Goal: Transaction & Acquisition: Purchase product/service

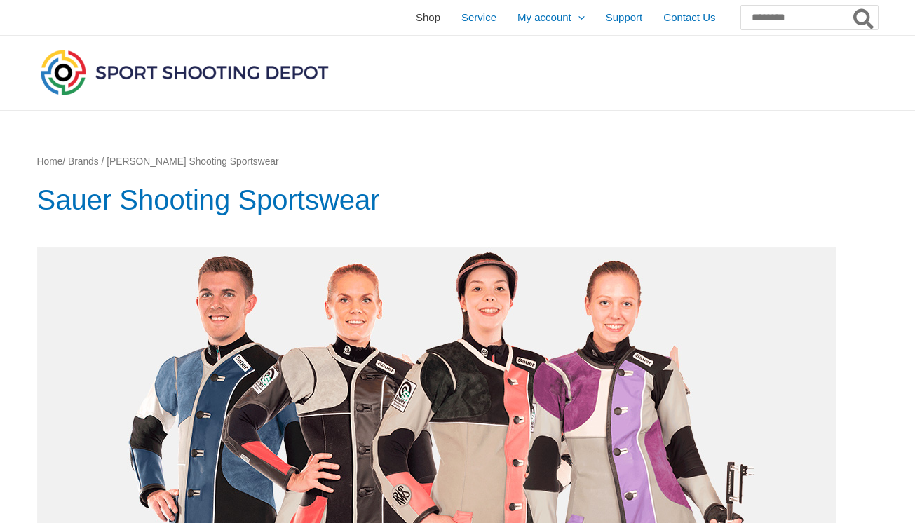
click at [416, 15] on span "Shop" at bounding box center [428, 17] width 25 height 35
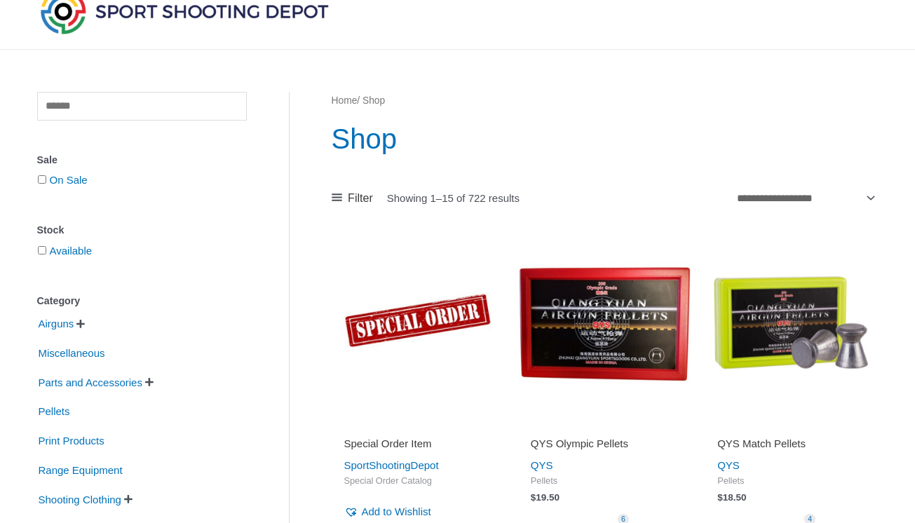
scroll to position [308, 0]
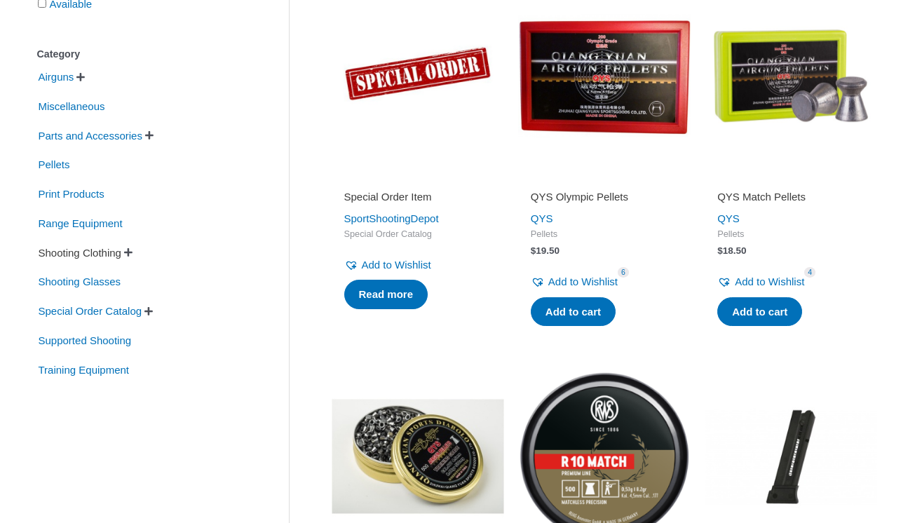
click at [48, 262] on span "Shooting Clothing" at bounding box center [80, 253] width 86 height 24
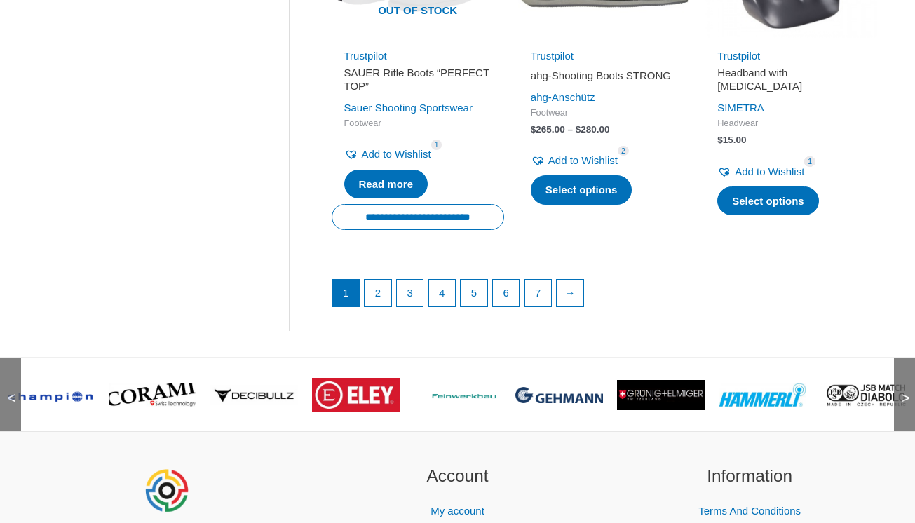
scroll to position [1942, 0]
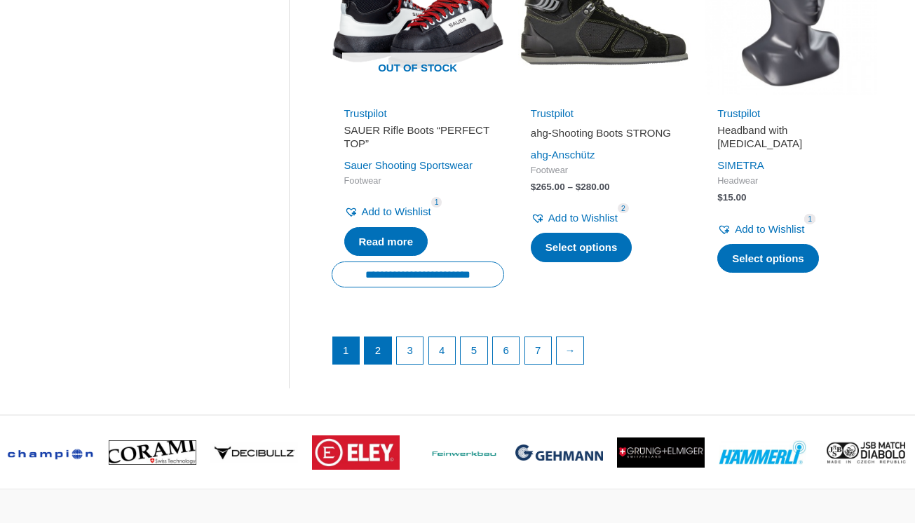
click at [379, 364] on link "2" at bounding box center [378, 350] width 27 height 27
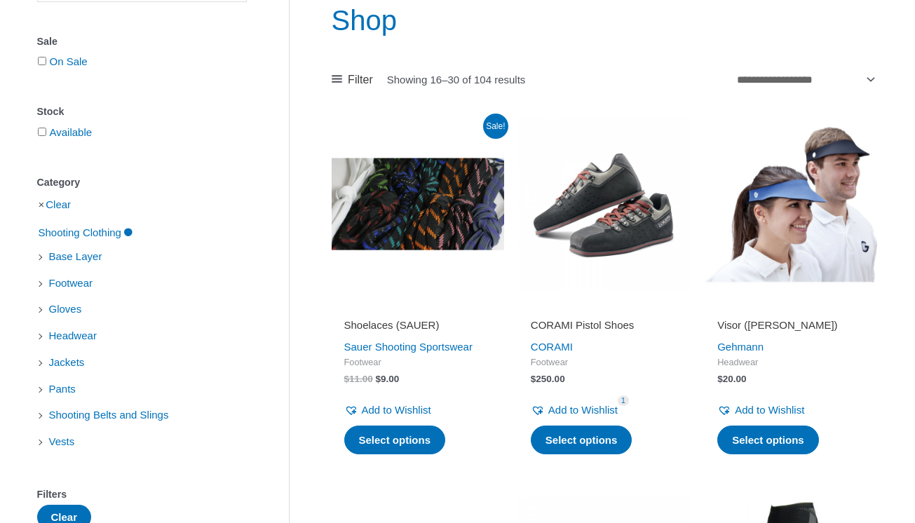
scroll to position [289, 0]
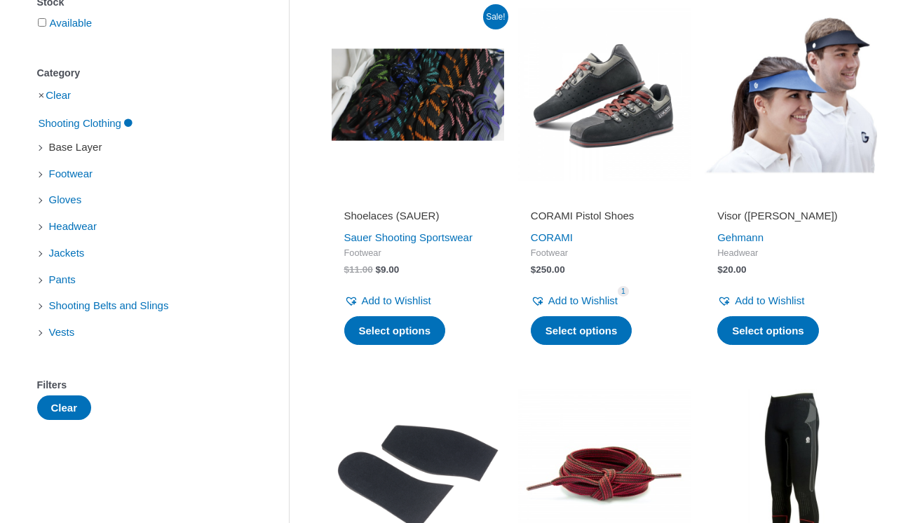
click at [88, 151] on span "Base Layer" at bounding box center [76, 147] width 56 height 24
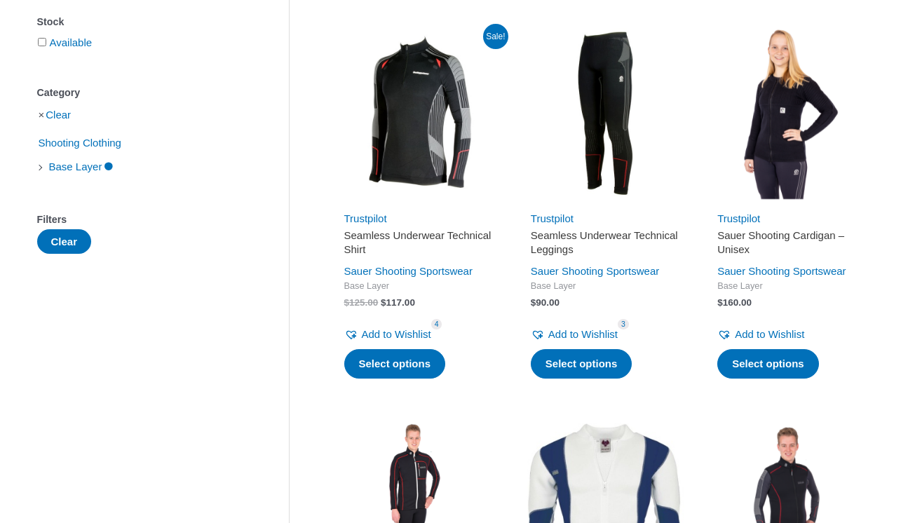
scroll to position [264, 0]
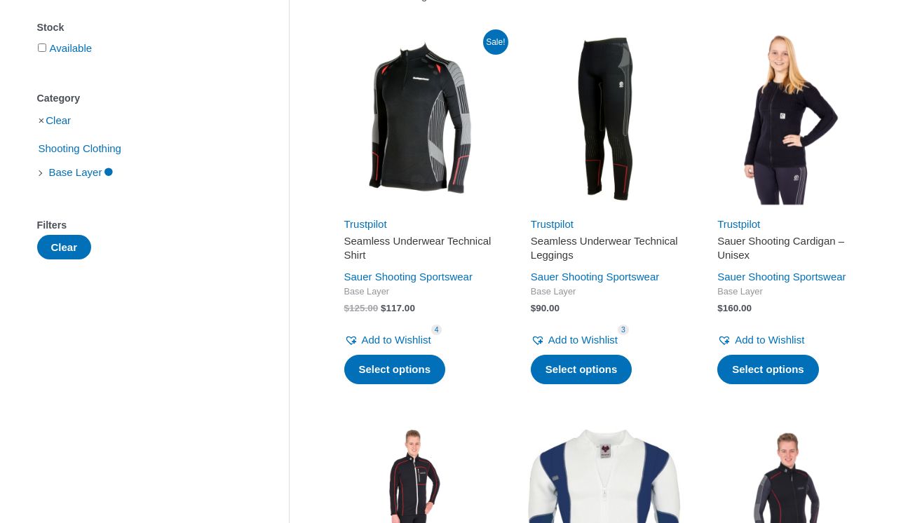
click at [760, 238] on h2 "Sauer Shooting Cardigan – Unisex" at bounding box center [790, 247] width 147 height 27
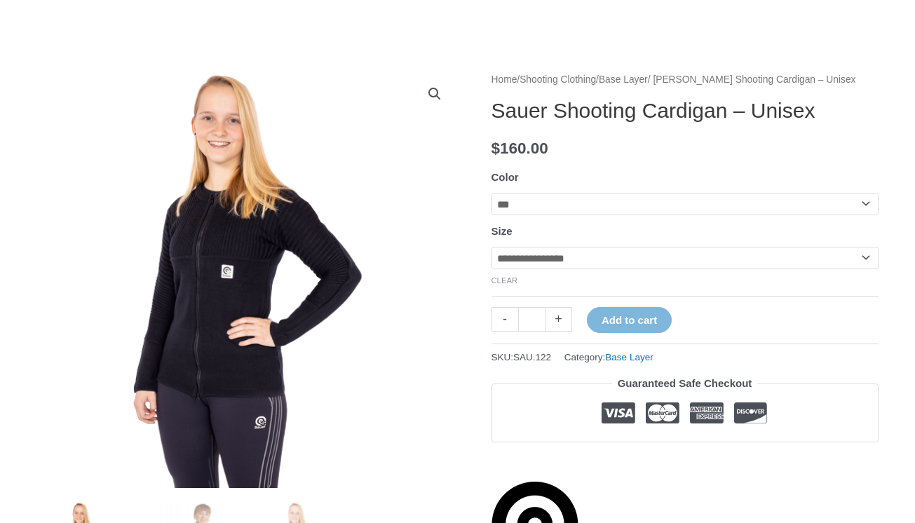
scroll to position [196, 0]
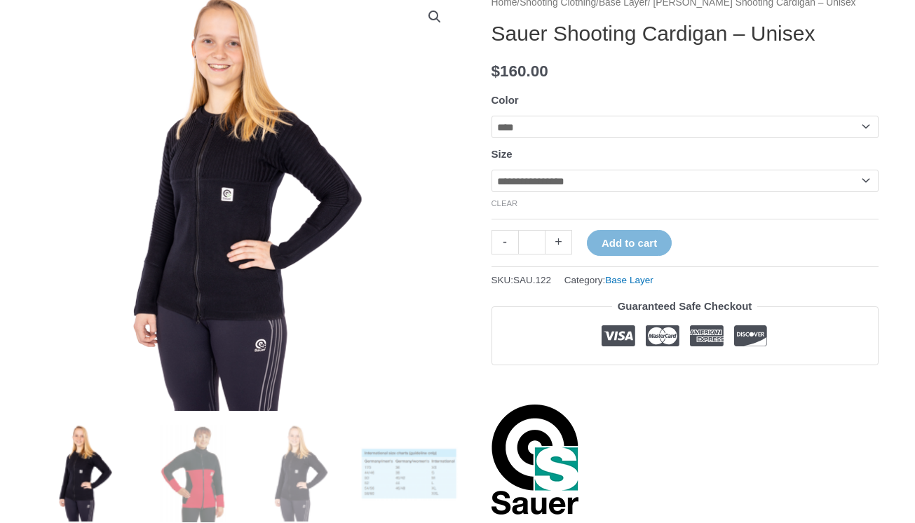
select select "*****"
click at [417, 474] on img at bounding box center [408, 473] width 97 height 97
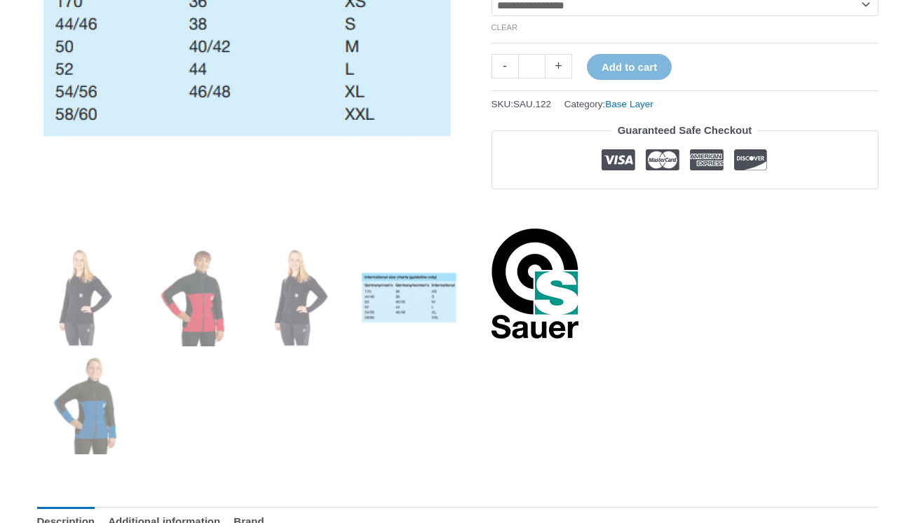
scroll to position [375, 0]
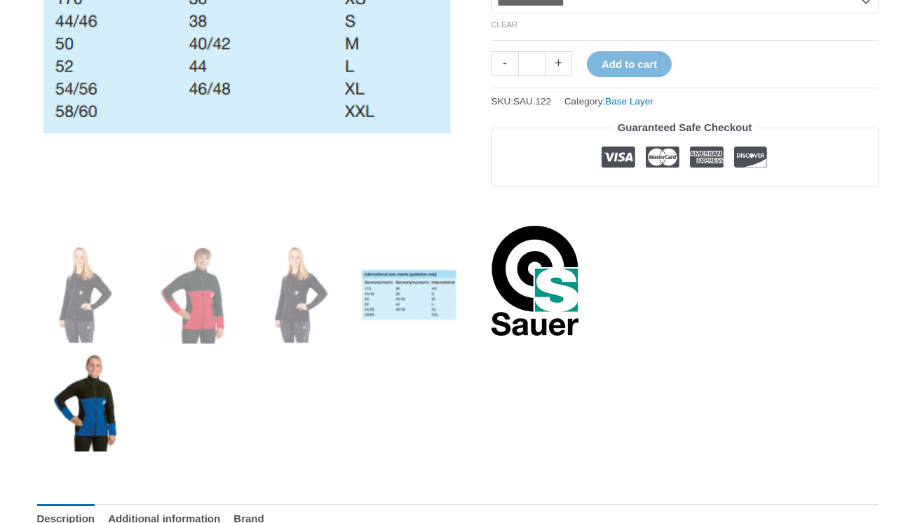
click at [88, 410] on img at bounding box center [85, 402] width 97 height 97
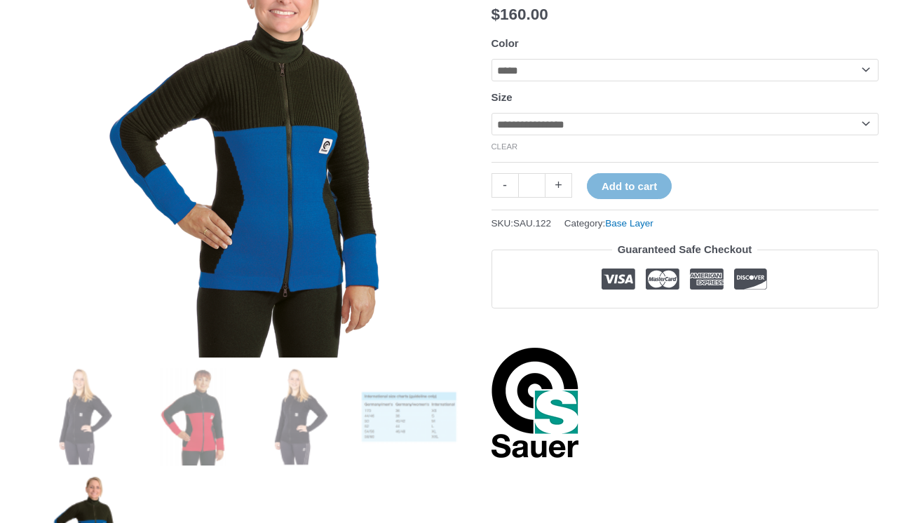
scroll to position [245, 0]
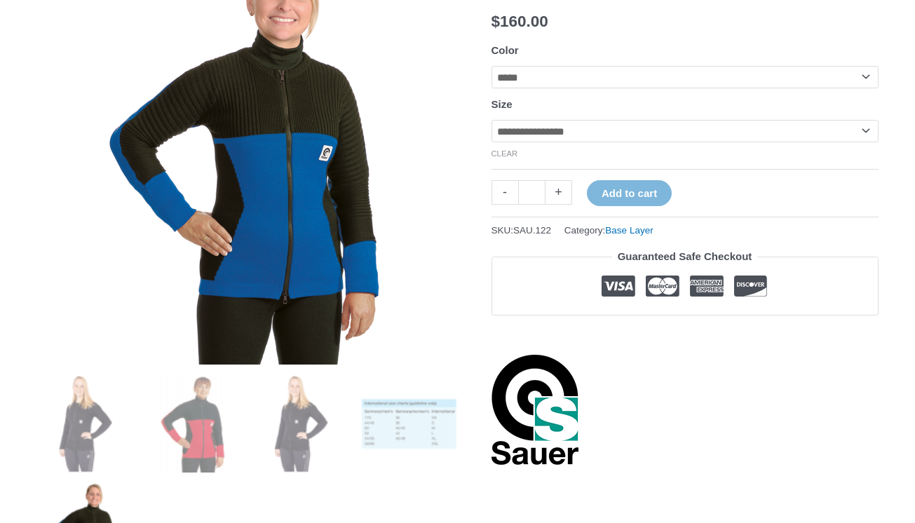
select select "*"
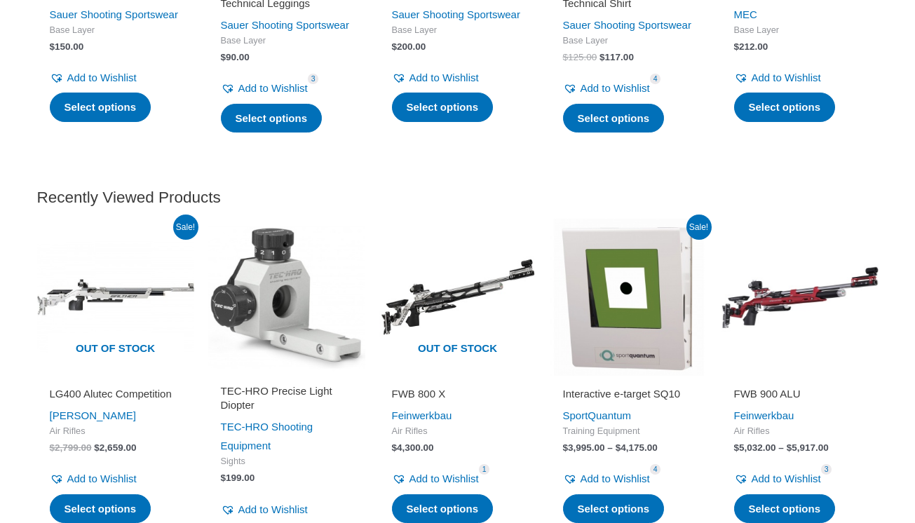
scroll to position [1863, 0]
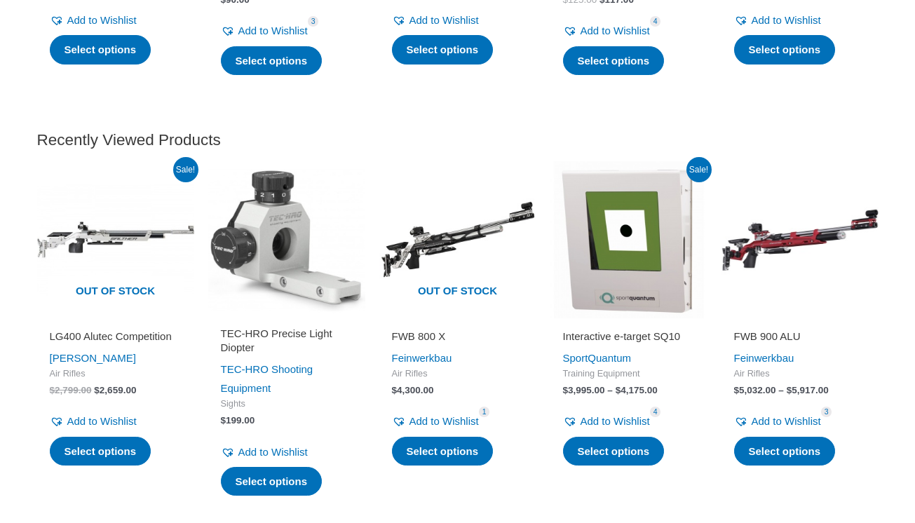
click at [251, 354] on h2 "TEC-HRO Precise Light Diopter" at bounding box center [287, 340] width 132 height 27
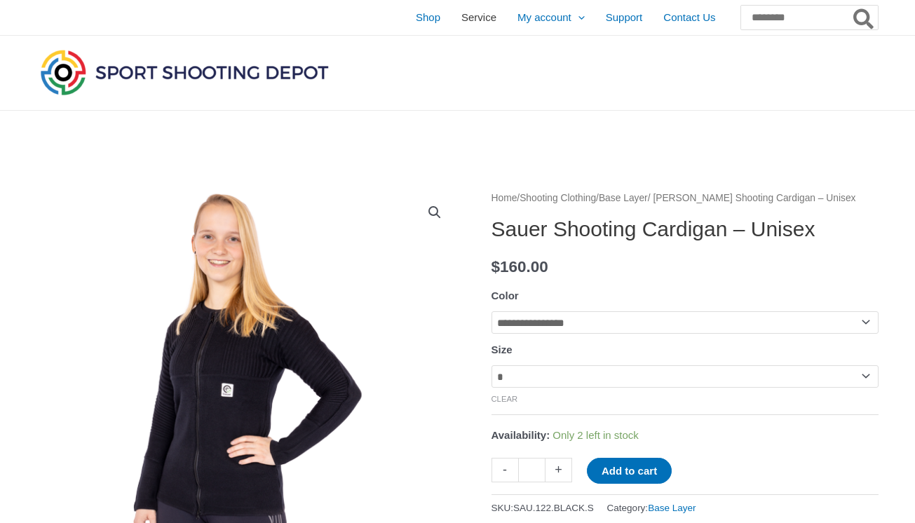
scroll to position [0, 0]
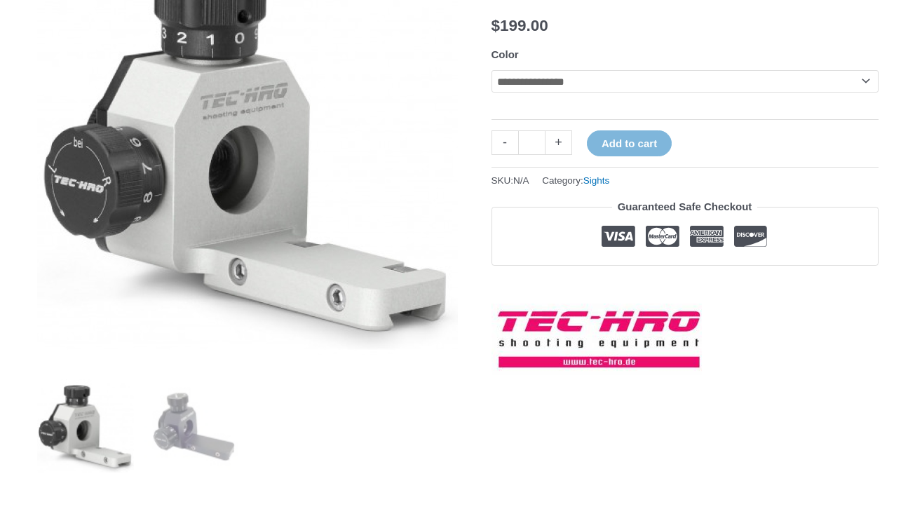
scroll to position [48, 0]
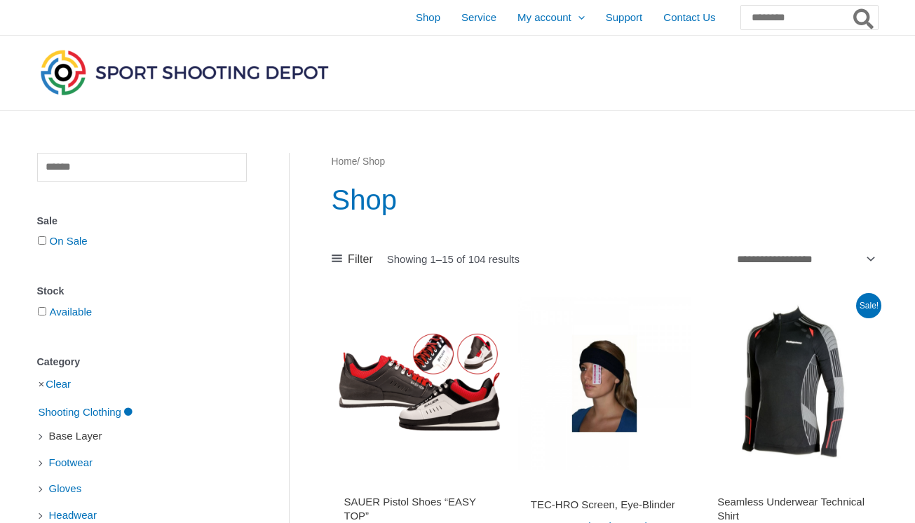
click at [90, 442] on span "Base Layer" at bounding box center [76, 436] width 56 height 24
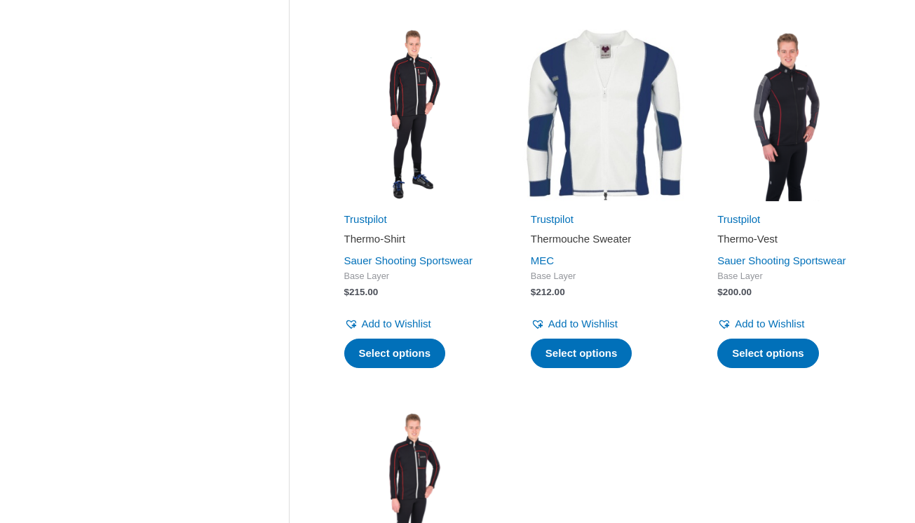
scroll to position [660, 0]
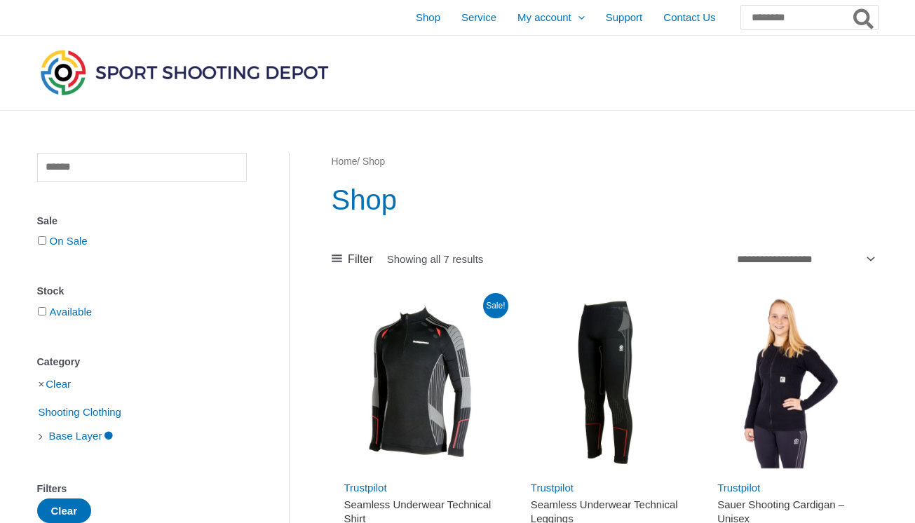
scroll to position [308, 0]
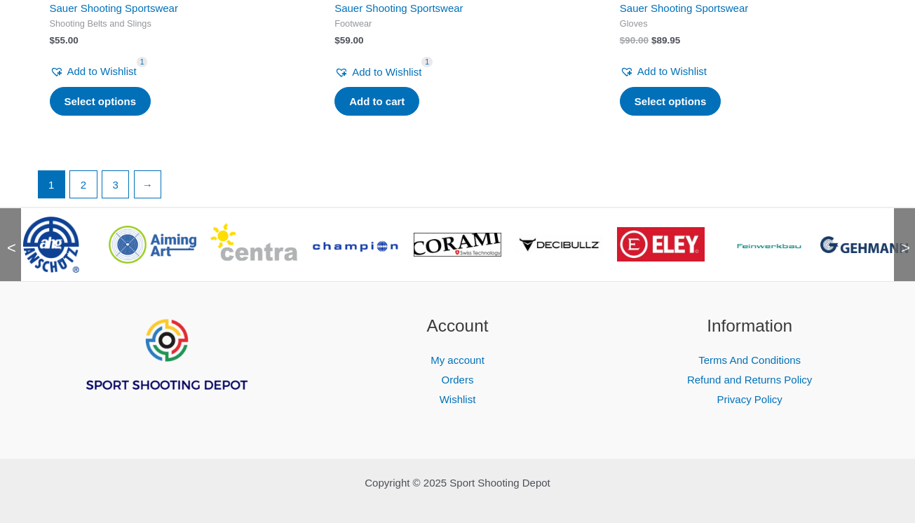
scroll to position [3694, 0]
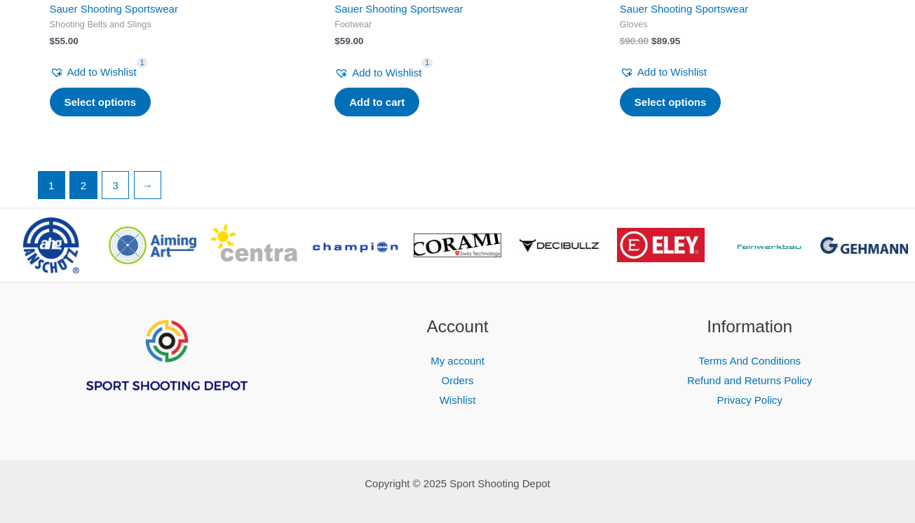
click at [87, 172] on link "2" at bounding box center [83, 185] width 27 height 27
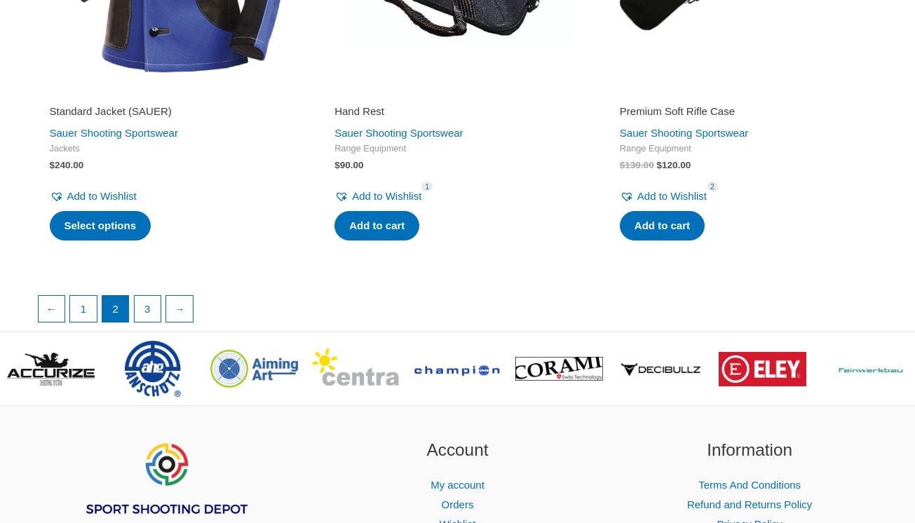
scroll to position [2511, 0]
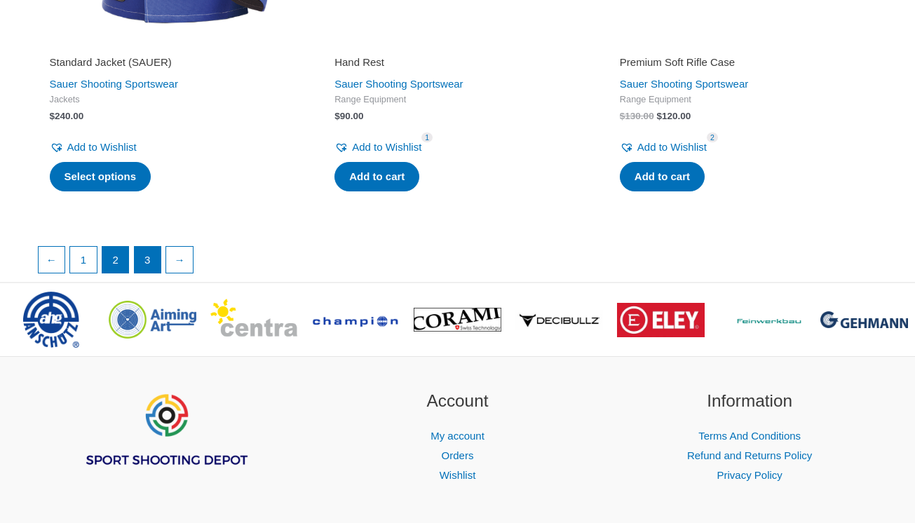
click at [151, 248] on link "3" at bounding box center [148, 260] width 27 height 27
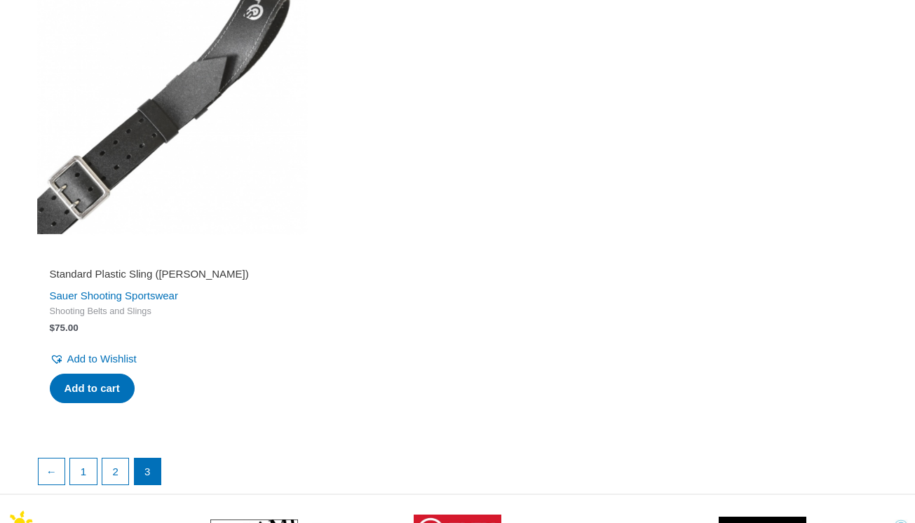
scroll to position [2382, 0]
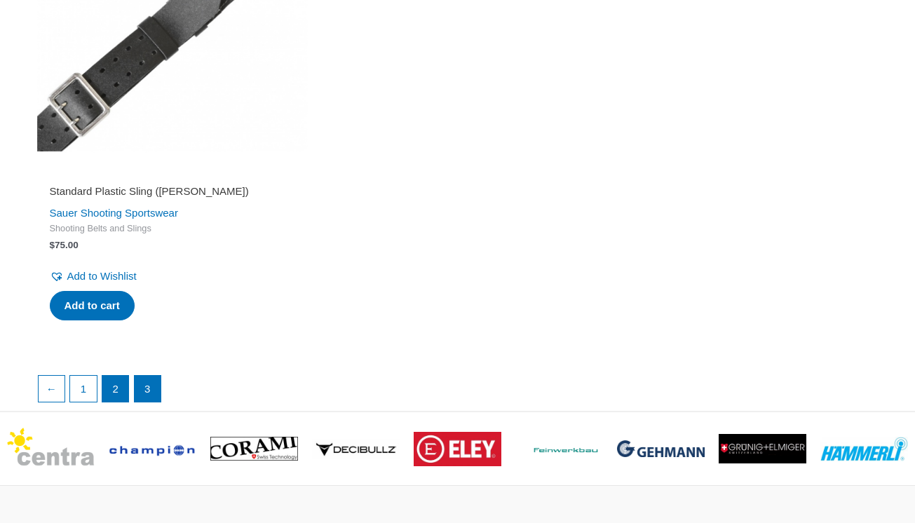
click at [112, 383] on link "2" at bounding box center [115, 389] width 27 height 27
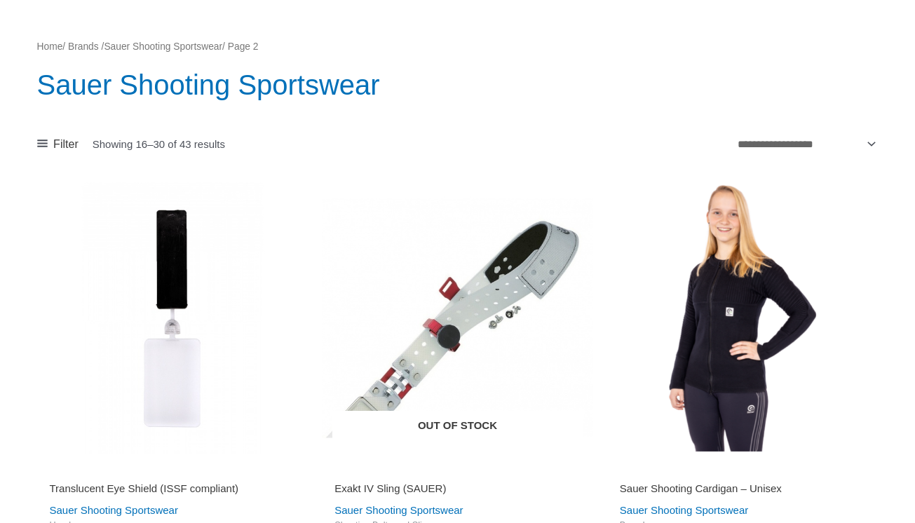
scroll to position [258, 0]
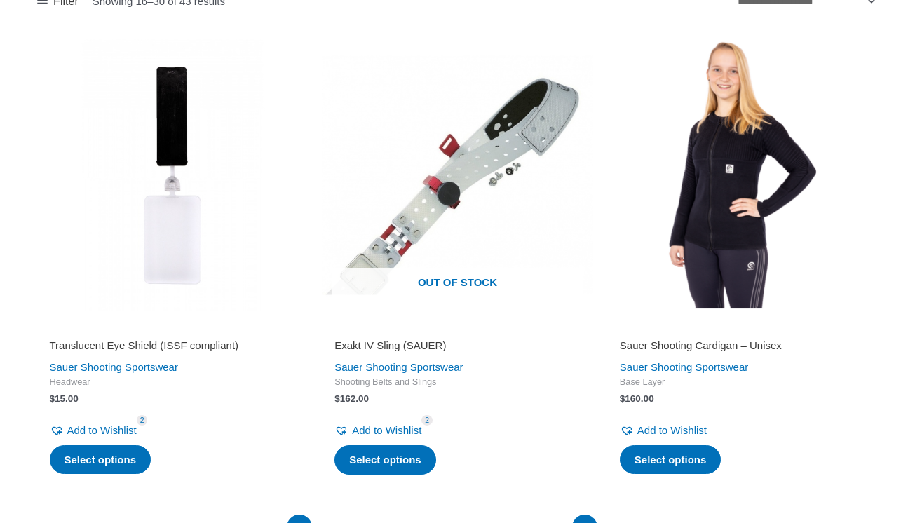
click at [778, 181] on img at bounding box center [742, 174] width 271 height 271
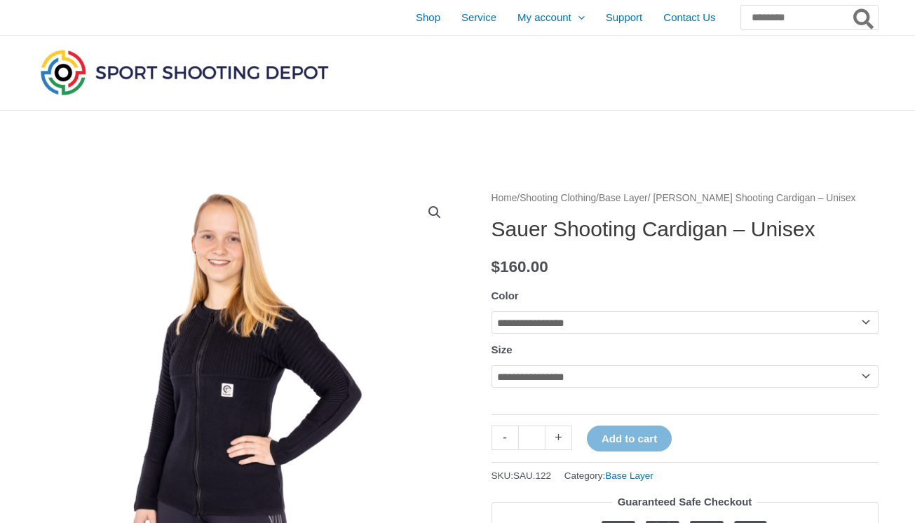
scroll to position [126, 0]
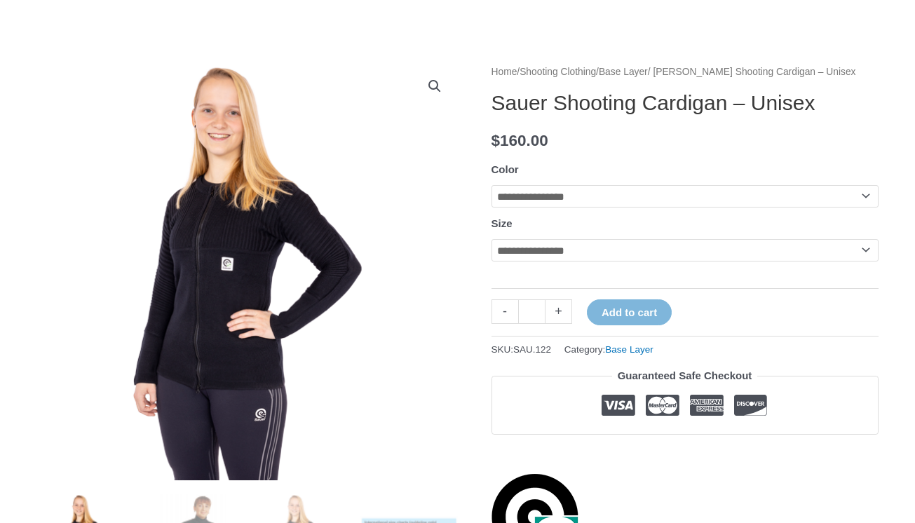
select select "*****"
select select "*"
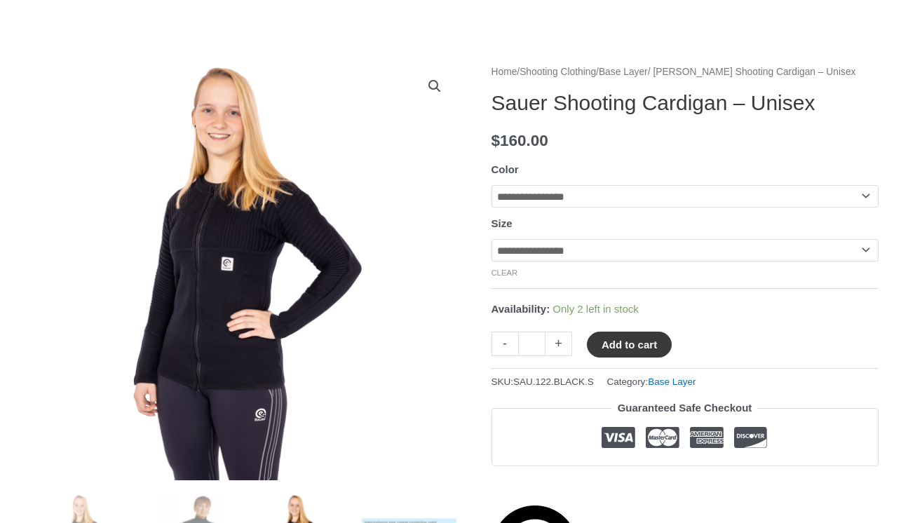
click at [638, 355] on button "Add to cart" at bounding box center [629, 345] width 85 height 26
click at [738, 353] on link "View cart" at bounding box center [713, 344] width 51 height 24
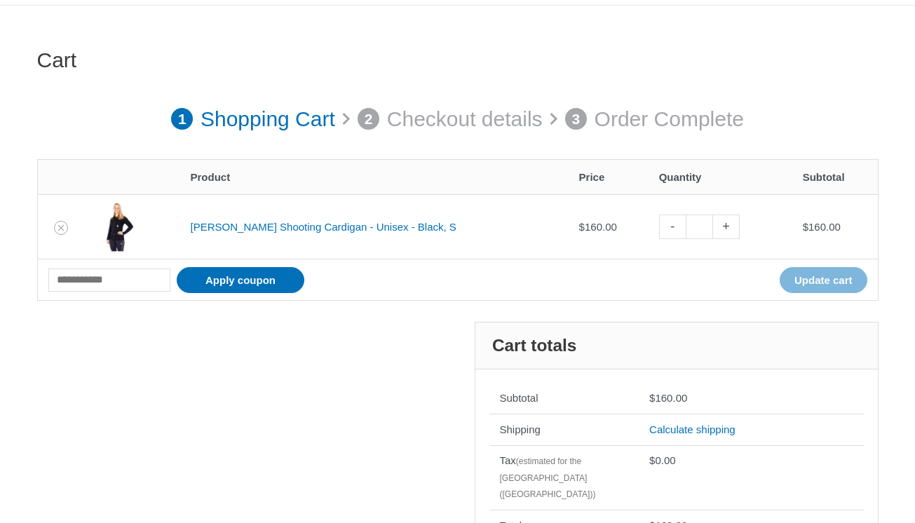
scroll to position [178, 0]
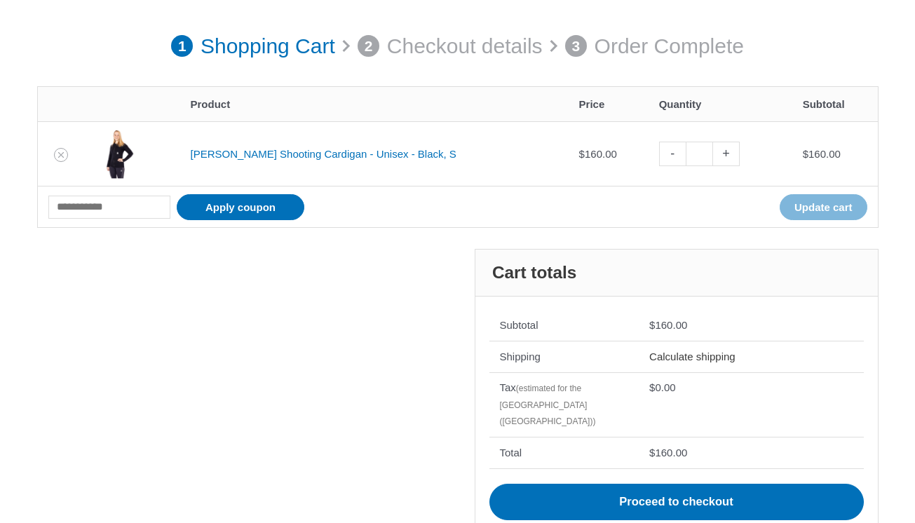
click at [724, 356] on link "Calculate shipping" at bounding box center [692, 357] width 86 height 12
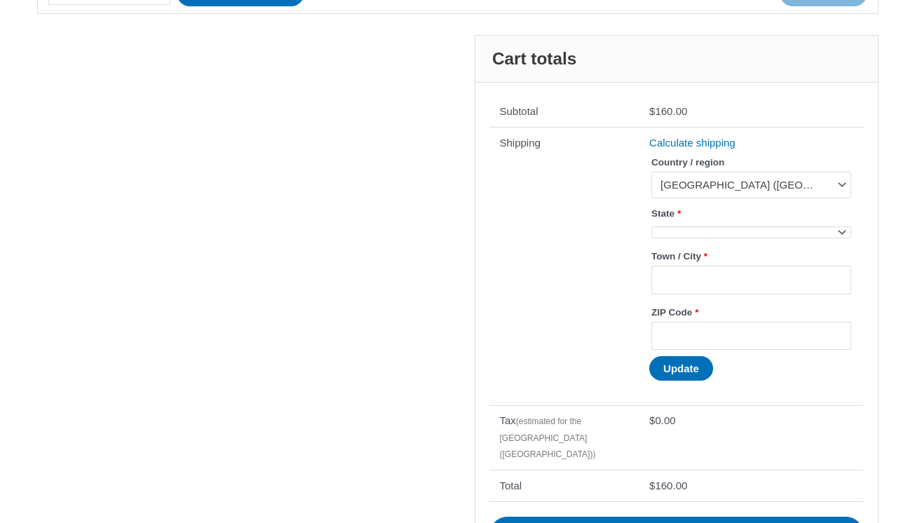
scroll to position [428, 0]
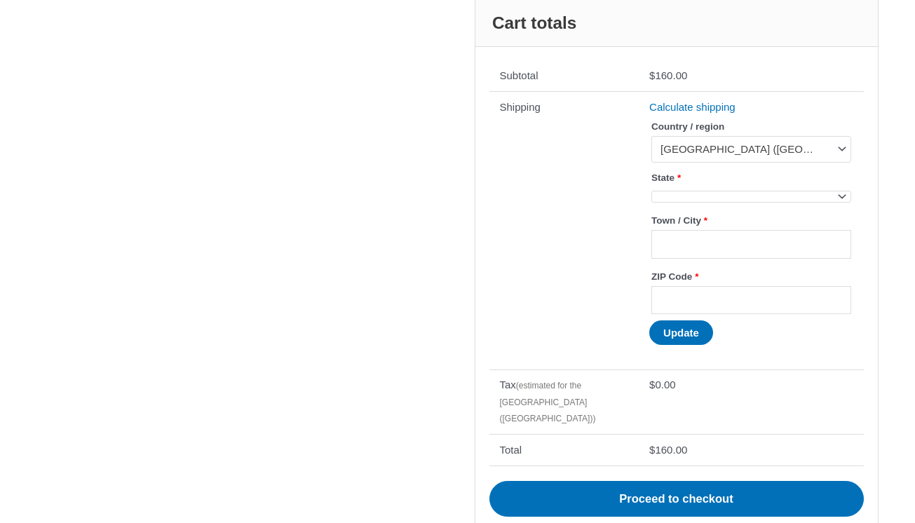
click at [679, 202] on p "**********" at bounding box center [750, 185] width 203 height 39
click at [678, 196] on span at bounding box center [751, 197] width 199 height 12
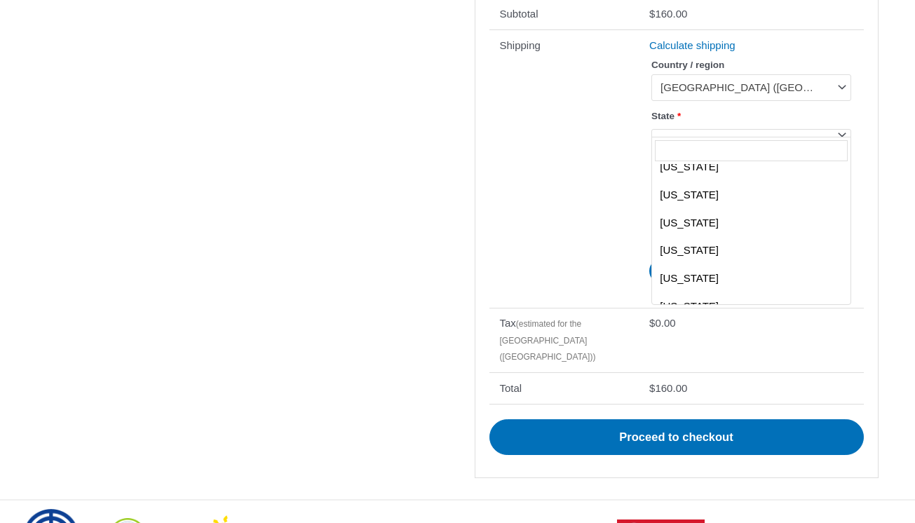
scroll to position [1337, 0]
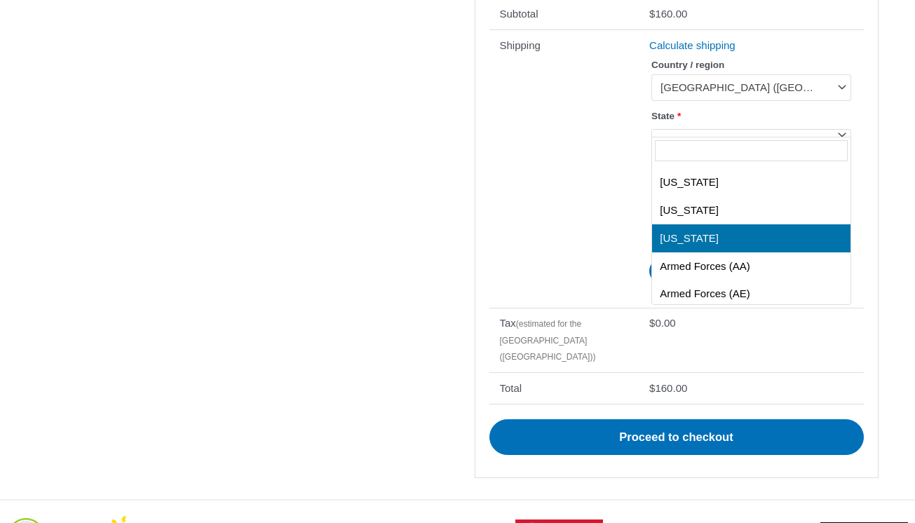
select select "**"
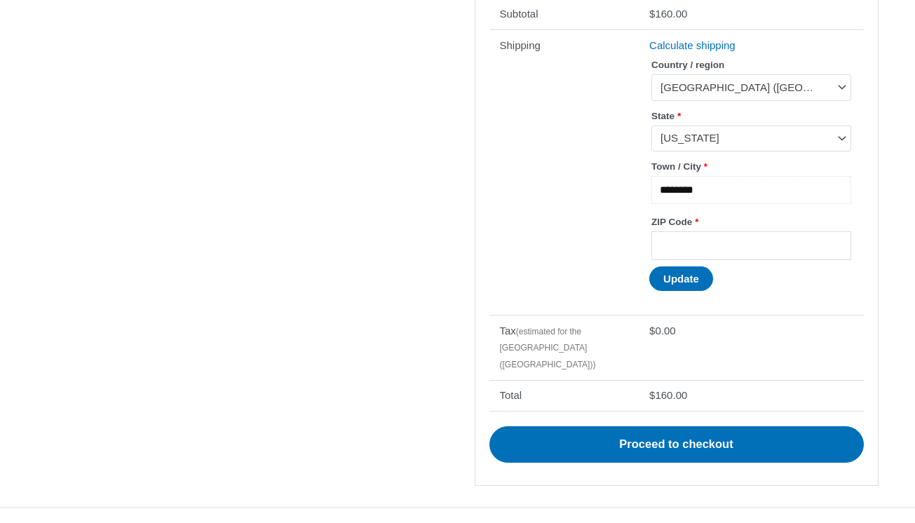
type input "********"
type input "*****"
click at [676, 276] on button "Update" at bounding box center [681, 279] width 64 height 25
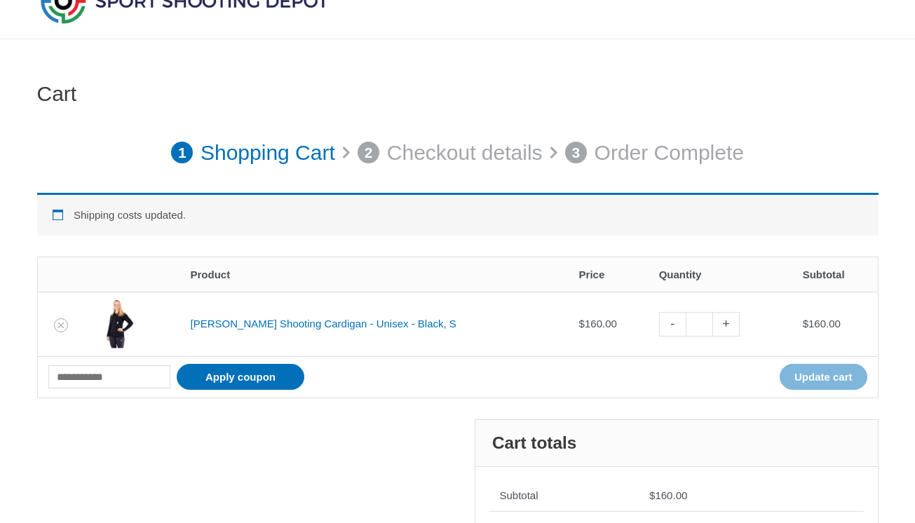
scroll to position [269, 0]
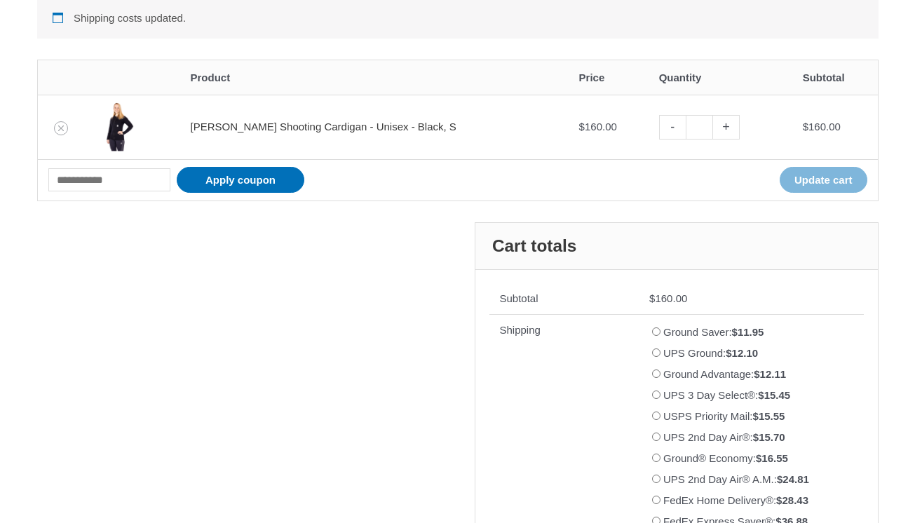
click at [231, 126] on link "Sauer Shooting Cardigan - Unisex - Black, S" at bounding box center [324, 127] width 266 height 12
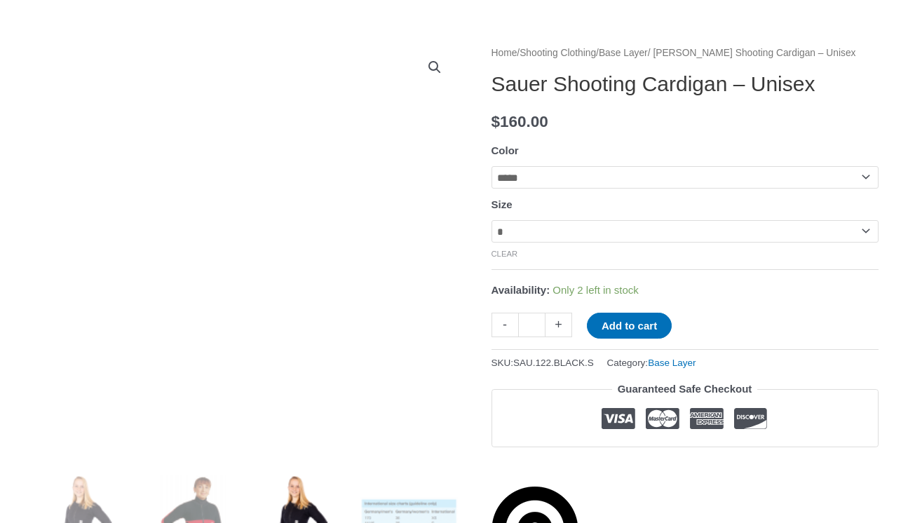
scroll to position [215, 0]
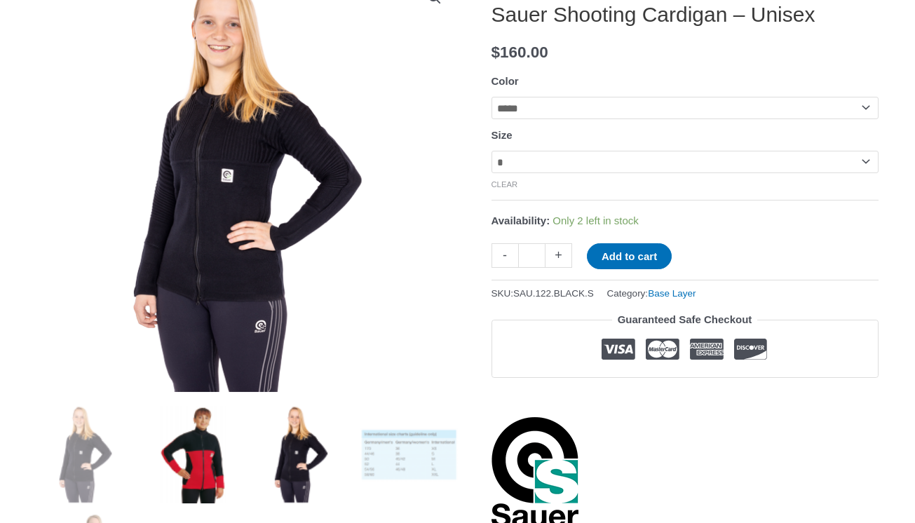
click at [189, 469] on img at bounding box center [192, 454] width 97 height 97
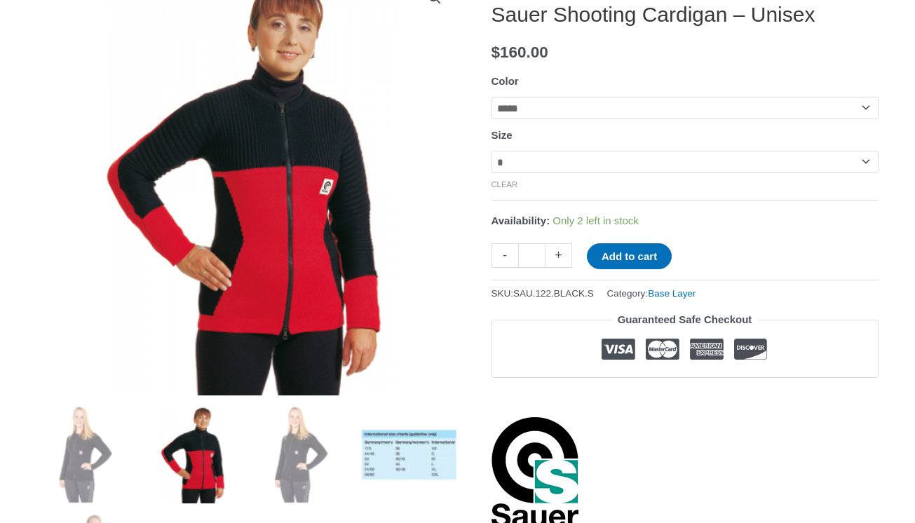
click at [383, 469] on img at bounding box center [408, 454] width 97 height 97
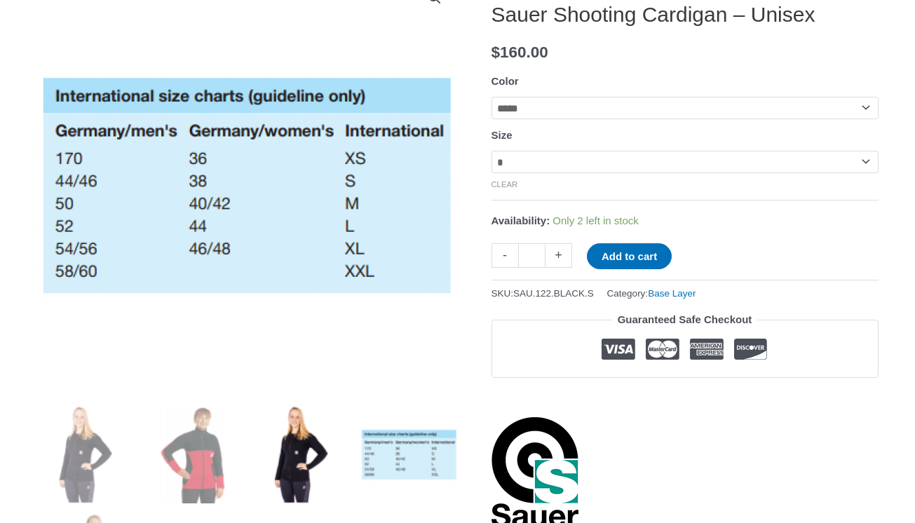
click at [285, 461] on img at bounding box center [300, 454] width 97 height 97
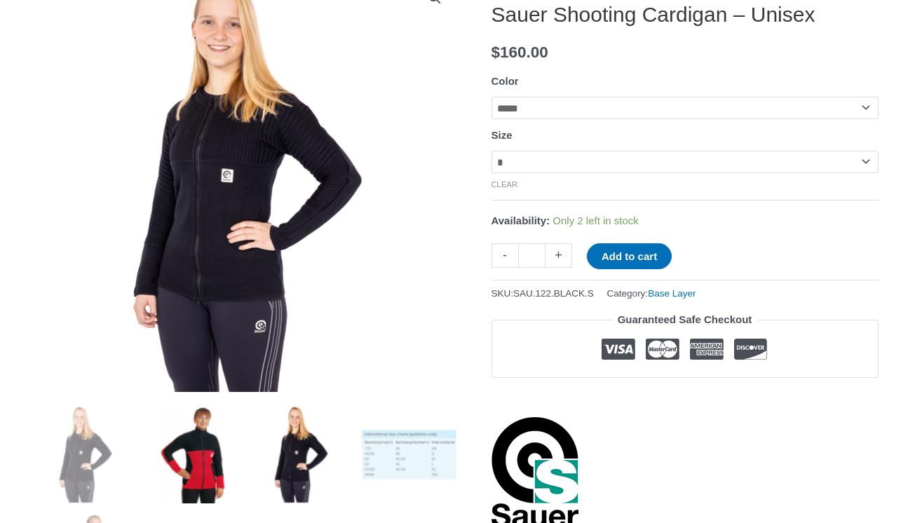
click at [185, 457] on img at bounding box center [192, 454] width 97 height 97
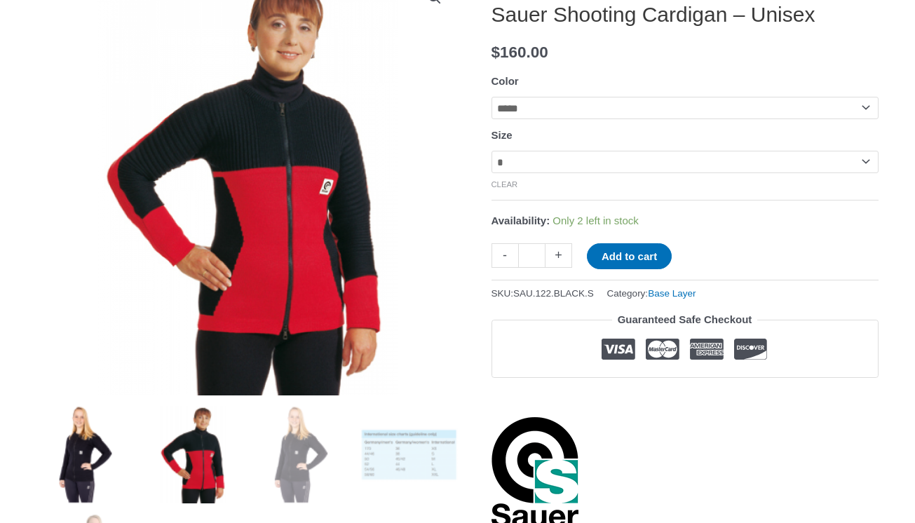
click at [121, 461] on img at bounding box center [85, 454] width 97 height 97
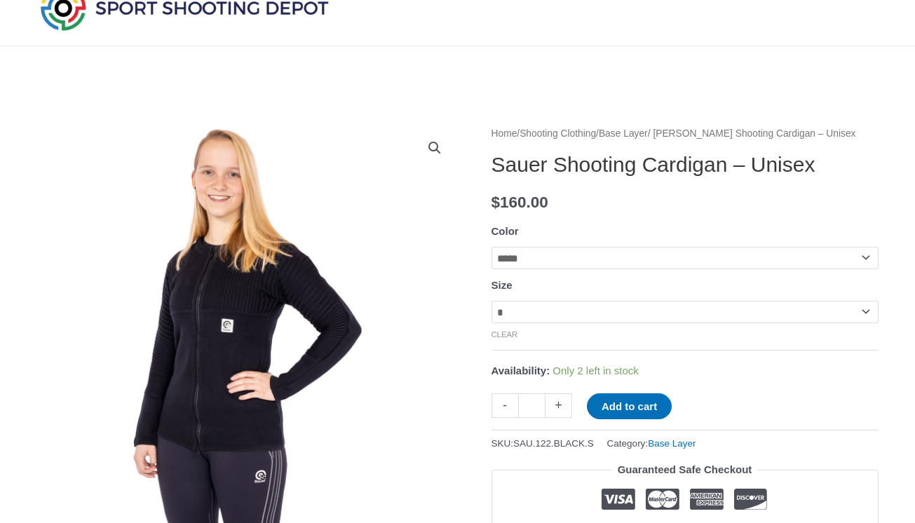
scroll to position [202, 0]
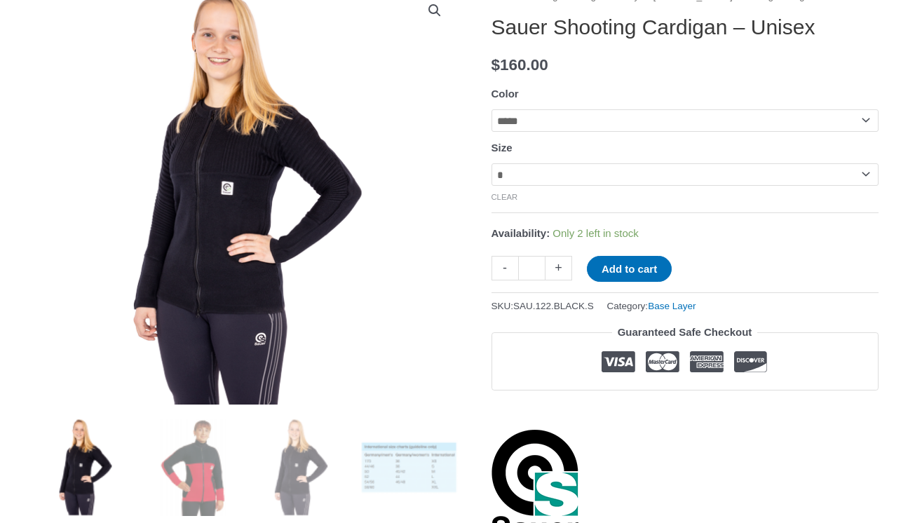
select select "*"
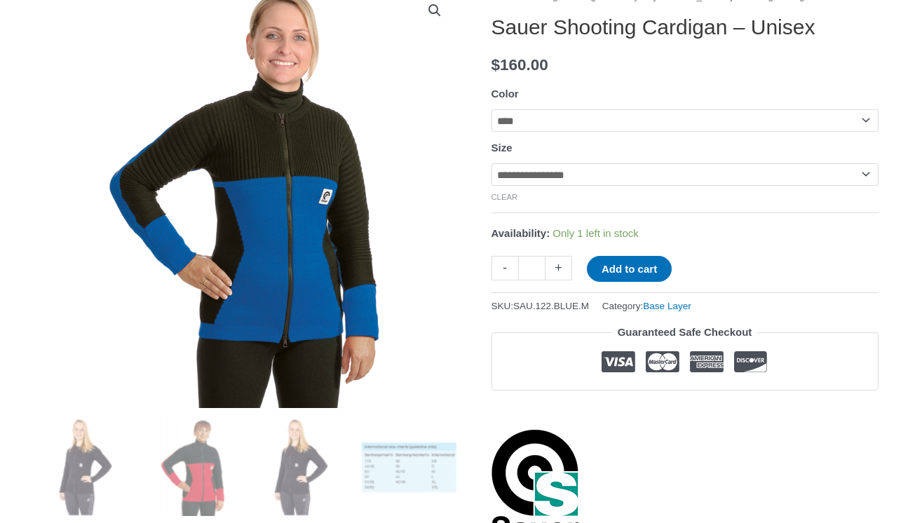
select select "*****"
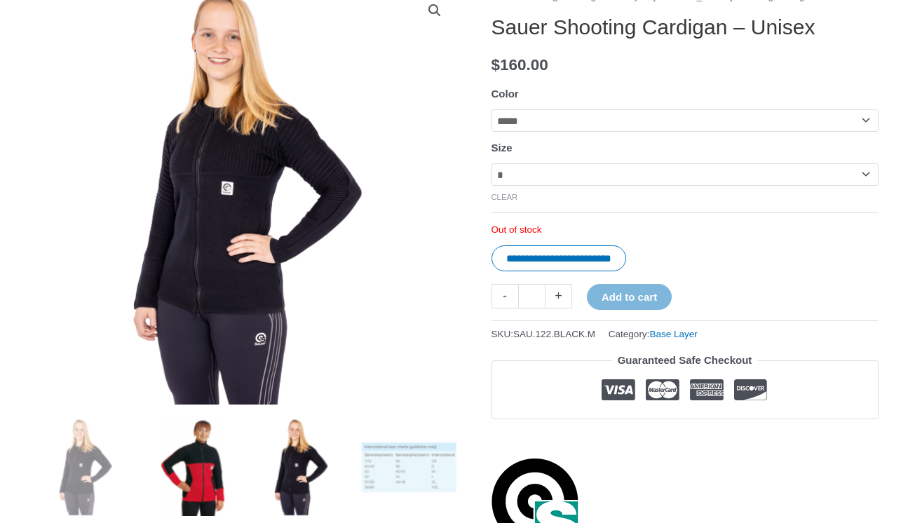
click at [191, 467] on img at bounding box center [192, 467] width 97 height 97
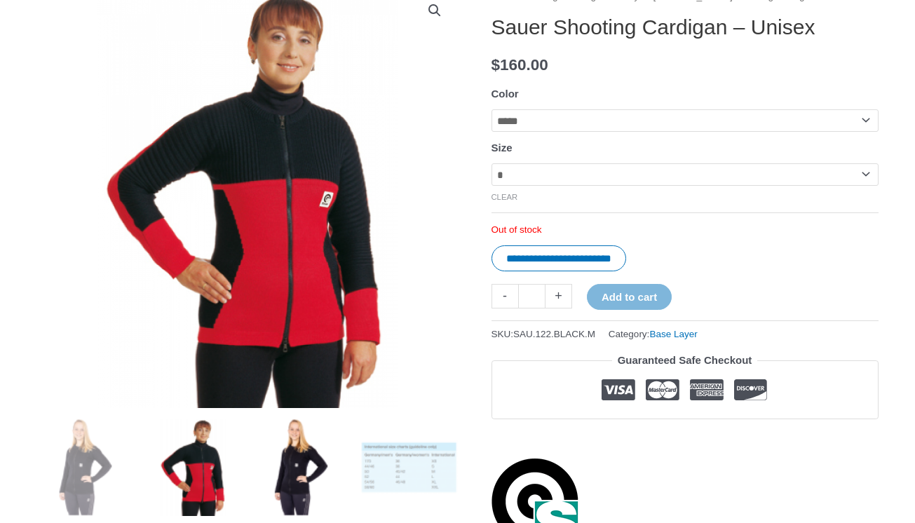
click at [277, 471] on img at bounding box center [300, 467] width 97 height 97
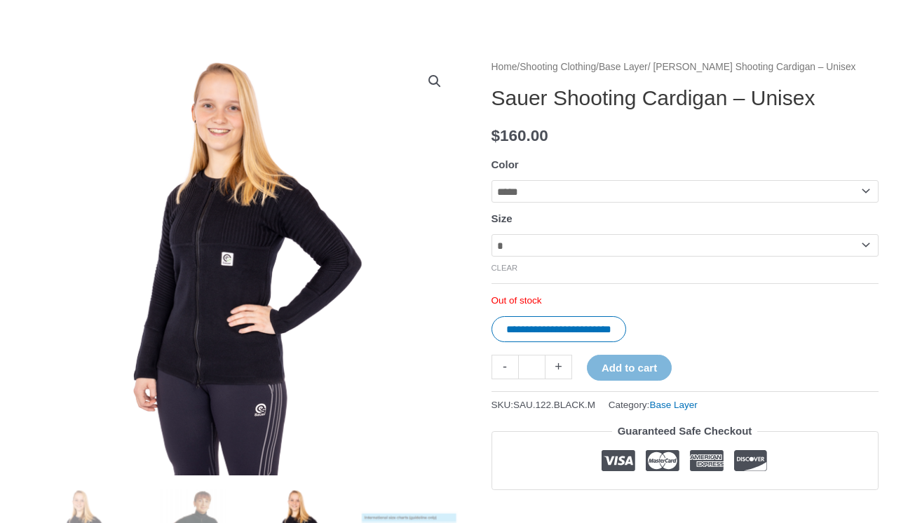
scroll to position [144, 0]
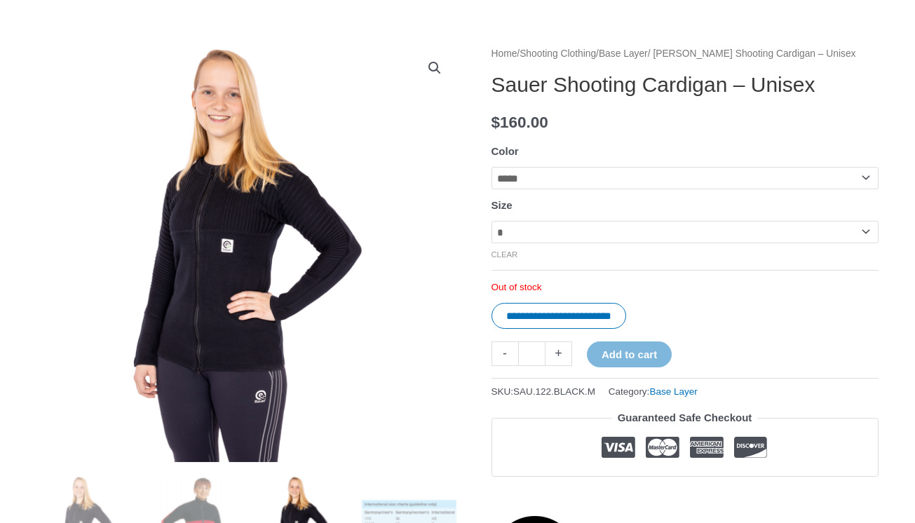
click at [537, 249] on td "**********" at bounding box center [685, 242] width 387 height 43
select select "*"
click at [424, 307] on img at bounding box center [247, 255] width 421 height 421
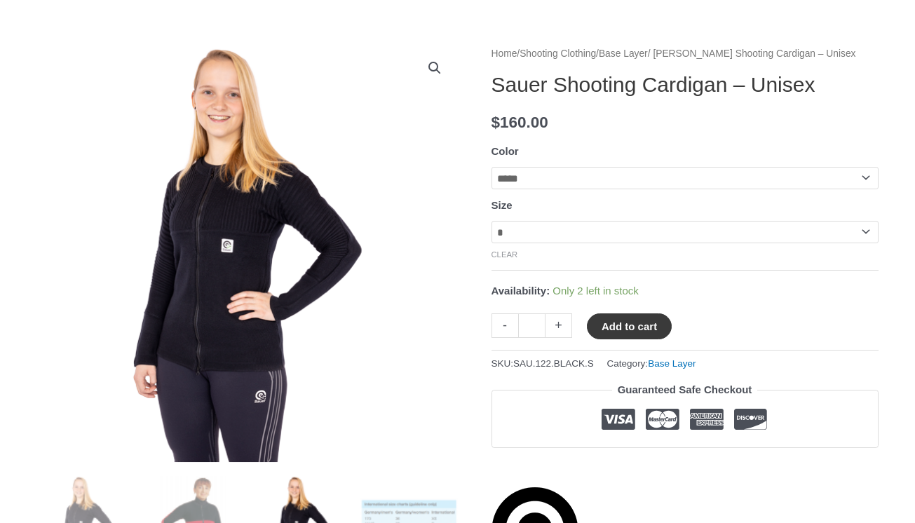
click at [631, 327] on button "Add to cart" at bounding box center [629, 327] width 85 height 26
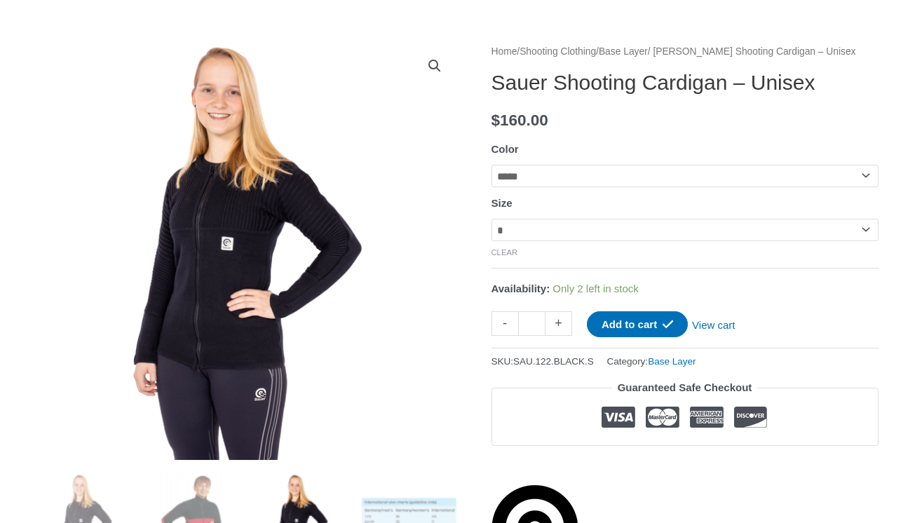
scroll to position [161, 0]
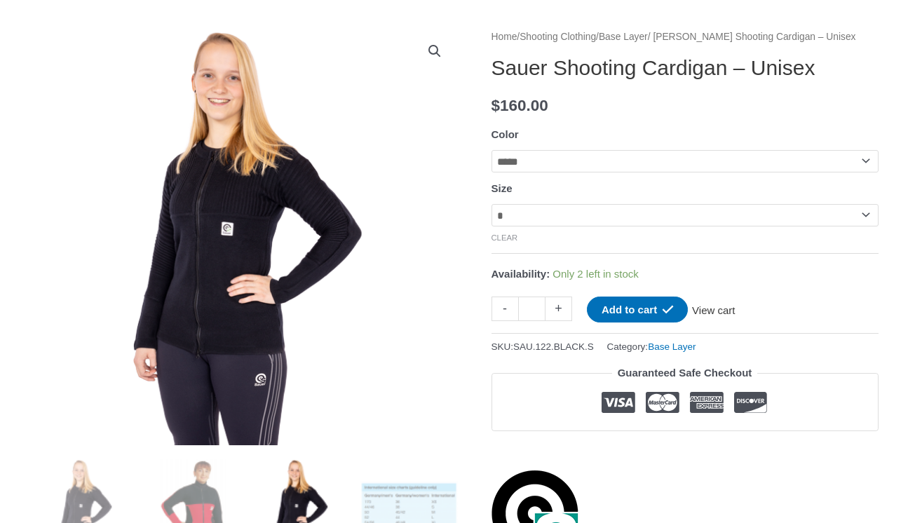
click at [729, 311] on link "View cart" at bounding box center [713, 309] width 51 height 24
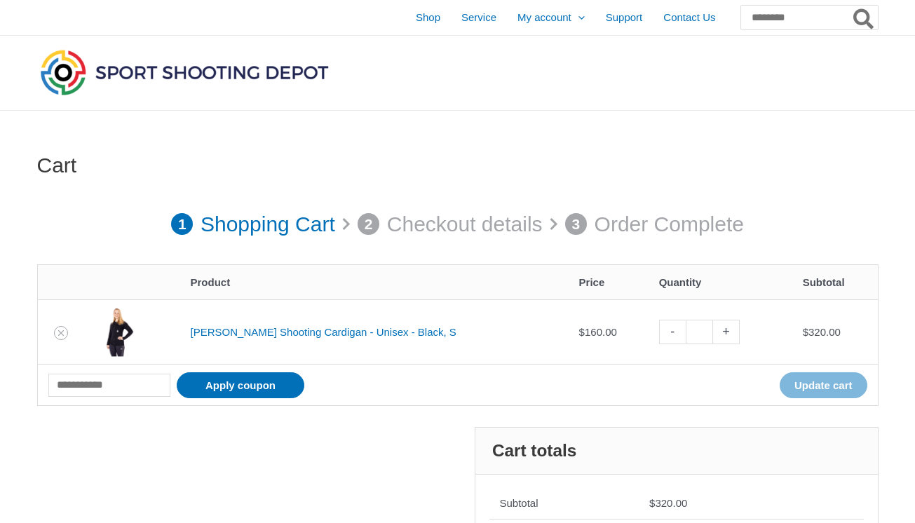
click at [659, 332] on link "-" at bounding box center [672, 332] width 27 height 25
type input "*"
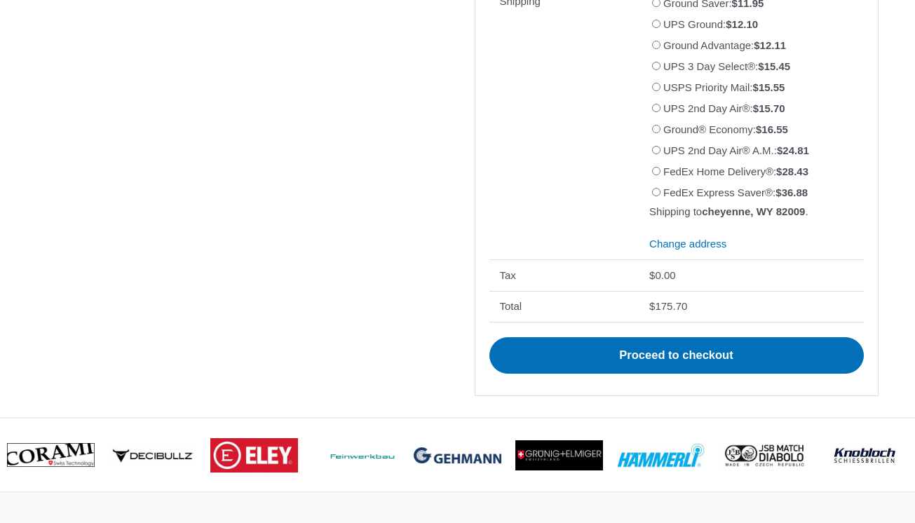
scroll to position [605, 0]
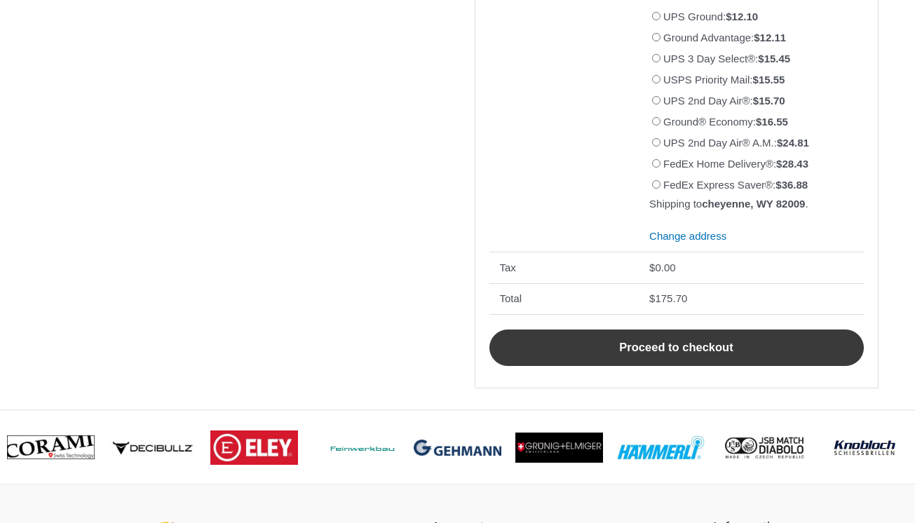
click at [523, 332] on link "Proceed to checkout" at bounding box center [677, 348] width 375 height 36
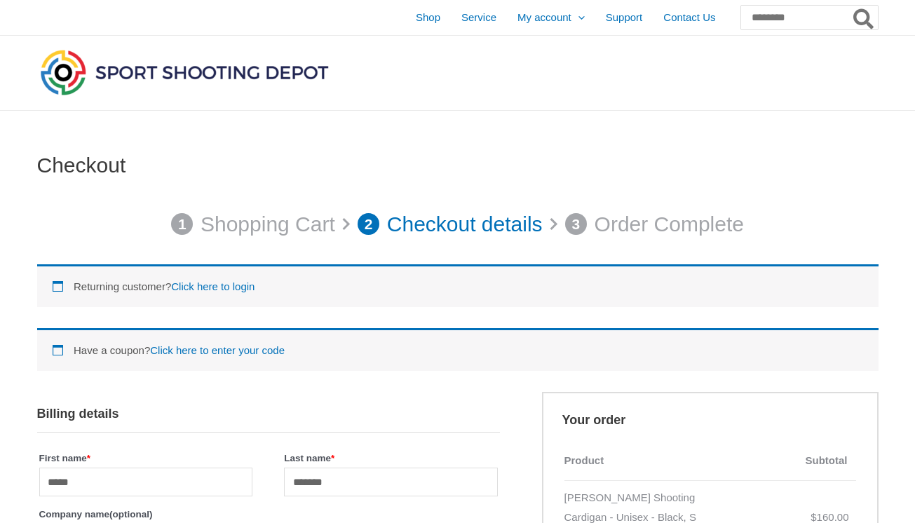
select select "**"
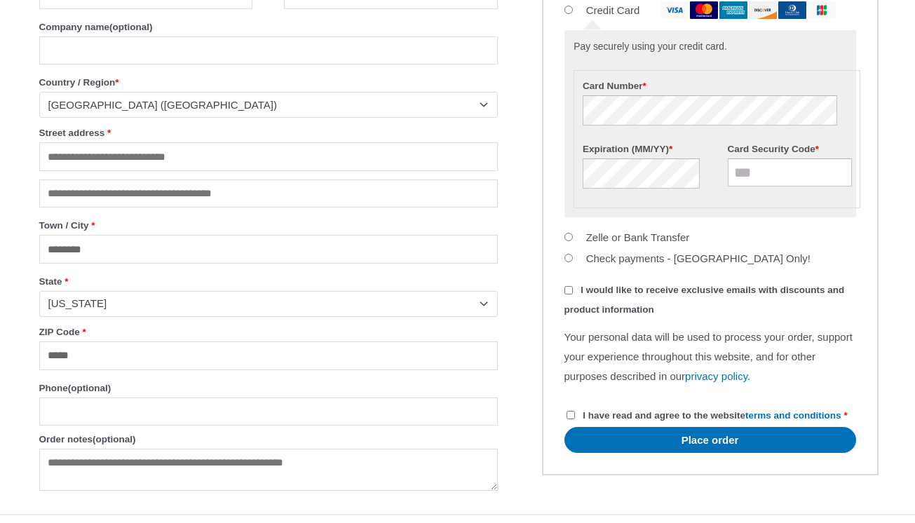
scroll to position [1091, 0]
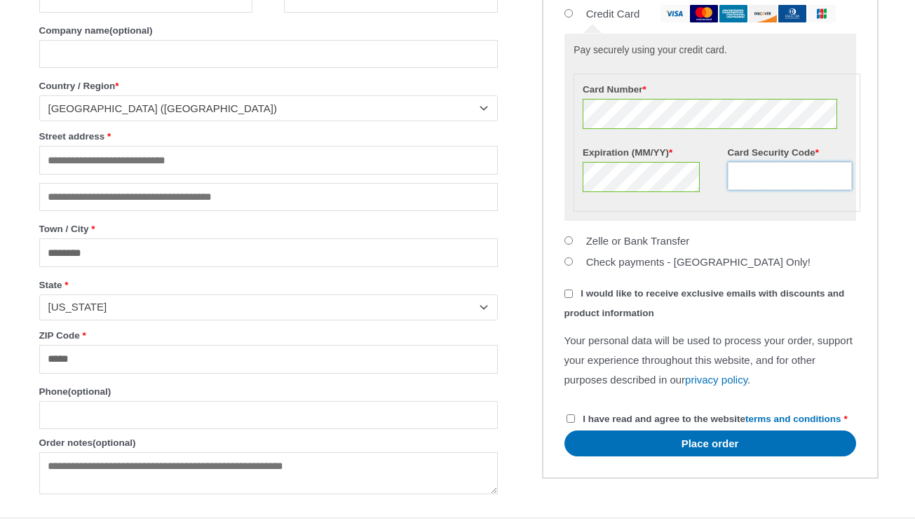
click at [777, 190] on input "Card Security Code *" at bounding box center [790, 176] width 124 height 28
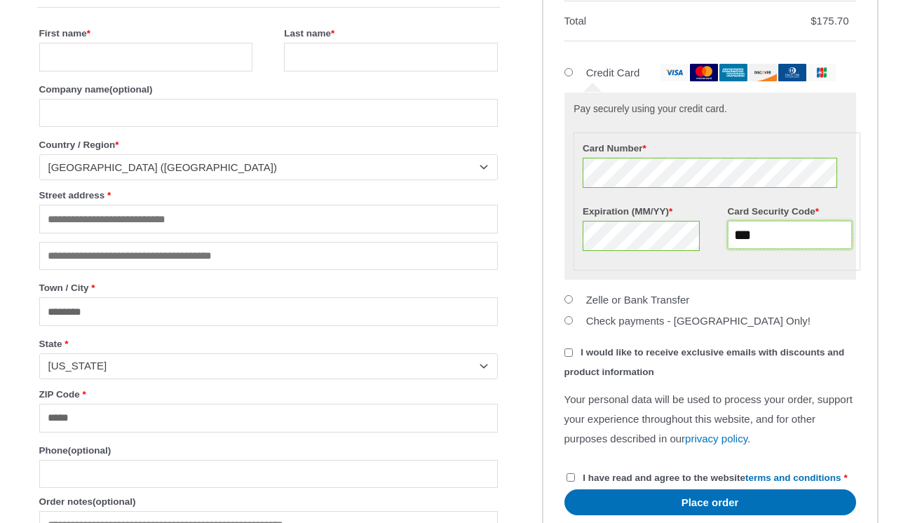
scroll to position [971, 0]
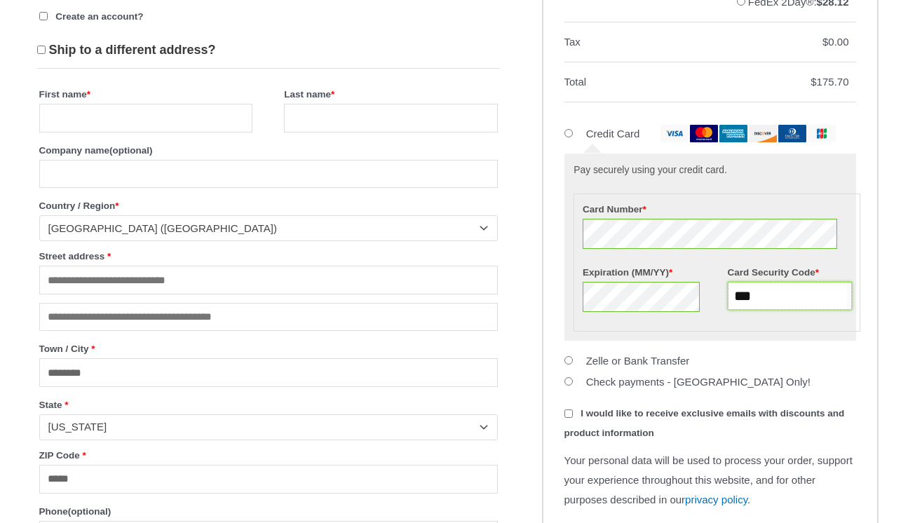
type input "***"
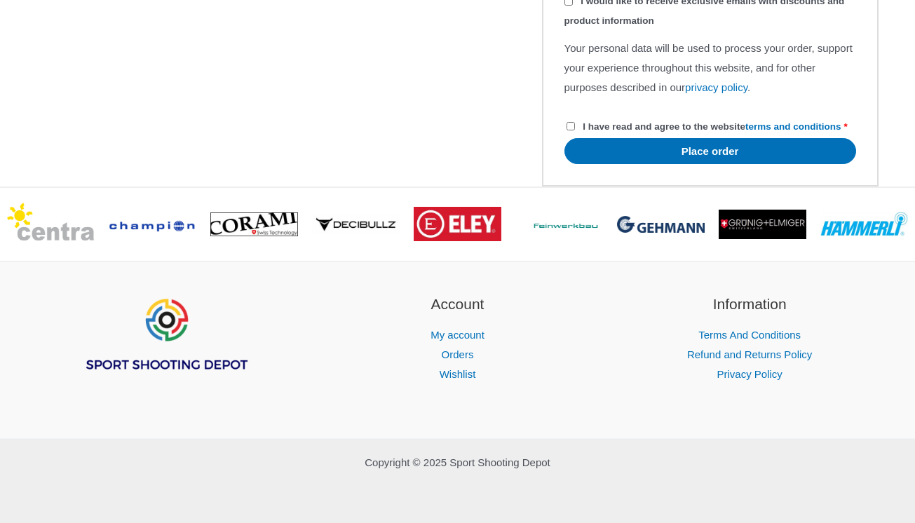
scroll to position [1458, 0]
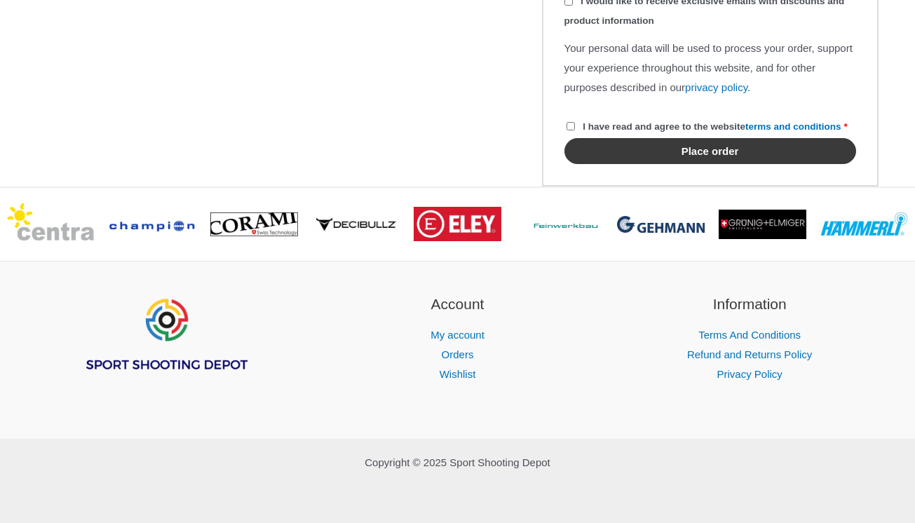
click at [684, 147] on button "Place order" at bounding box center [711, 151] width 292 height 26
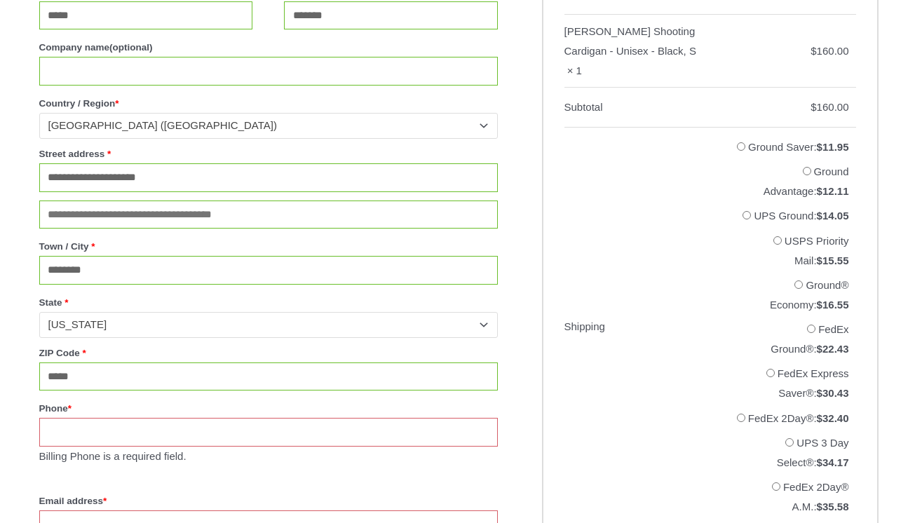
scroll to position [581, 0]
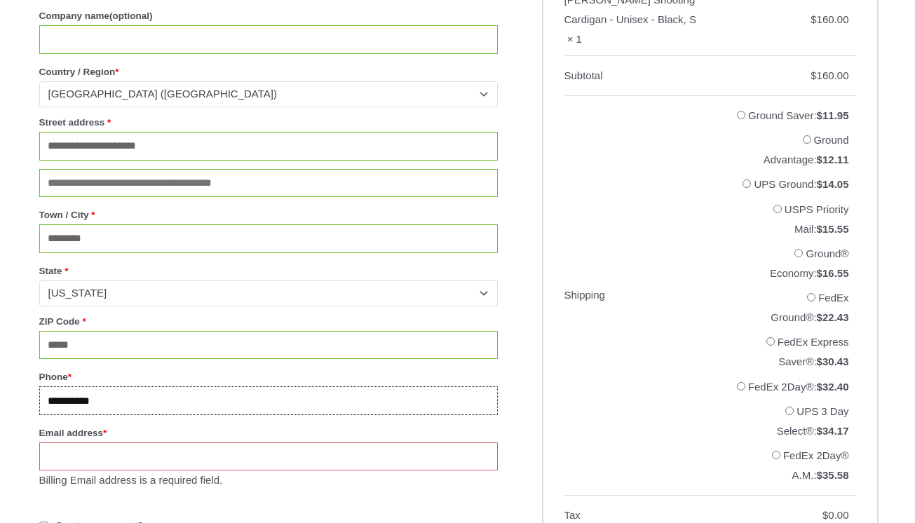
type input "**********"
type input "*"
type input "**********"
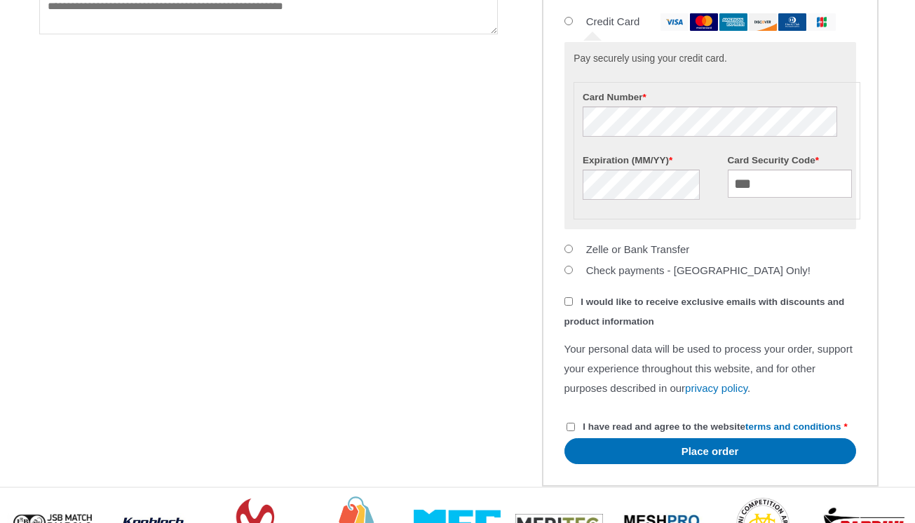
scroll to position [1394, 0]
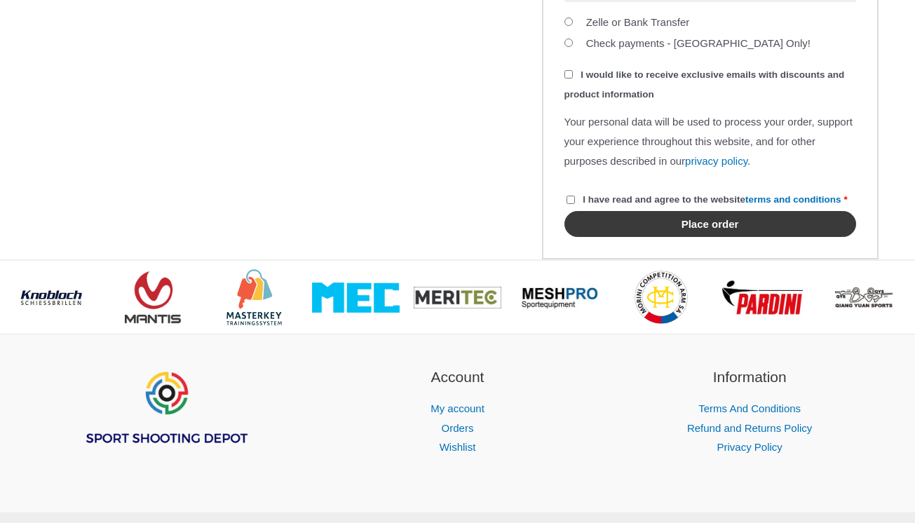
click at [640, 237] on button "Place order" at bounding box center [711, 224] width 292 height 26
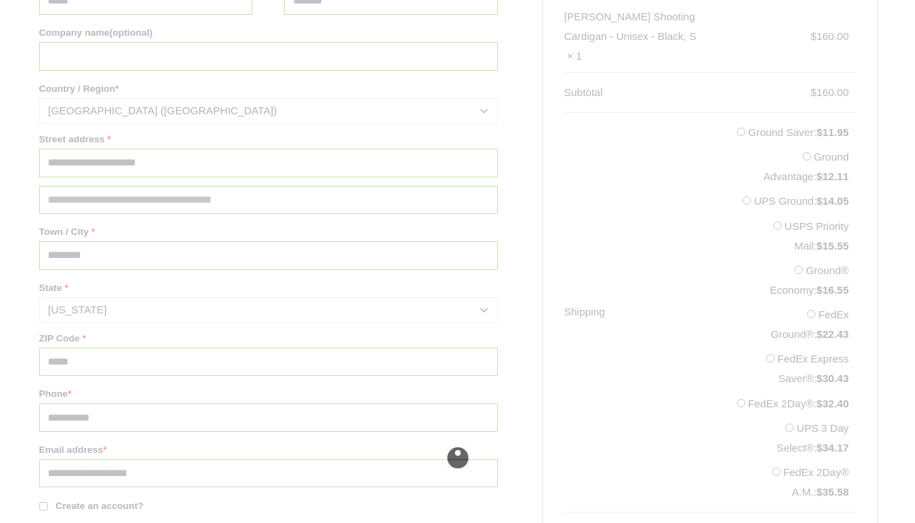
scroll to position [700, 0]
